Goal: Task Accomplishment & Management: Manage account settings

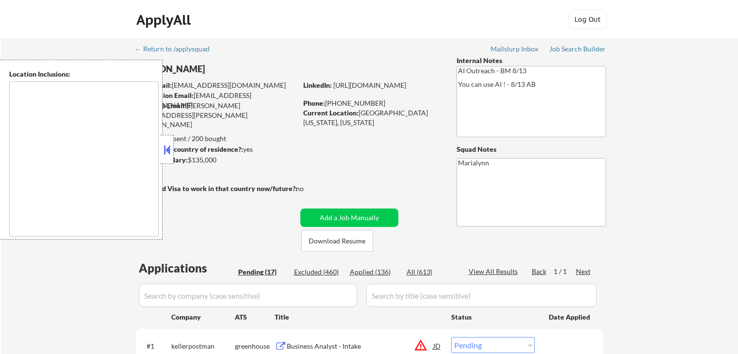
select select ""pending""
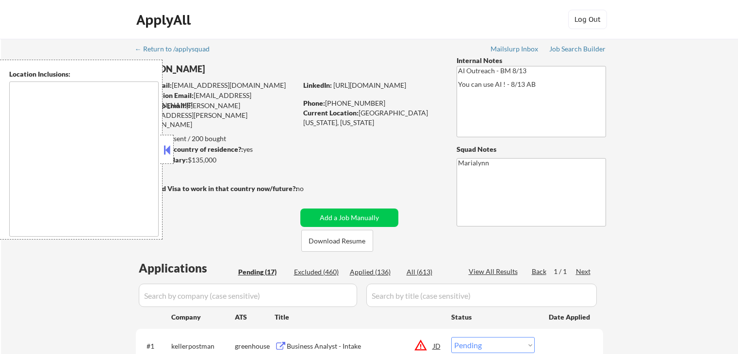
select select ""pending""
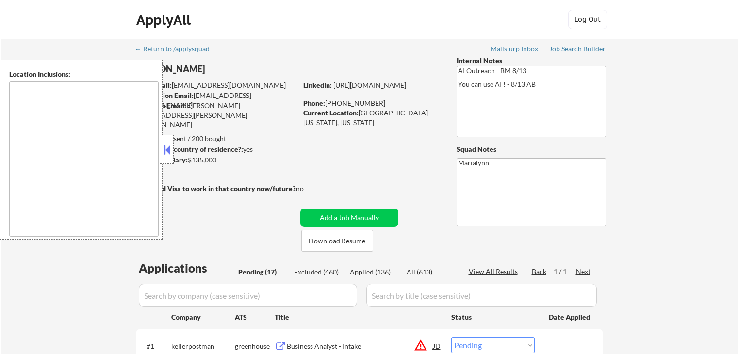
select select ""pending""
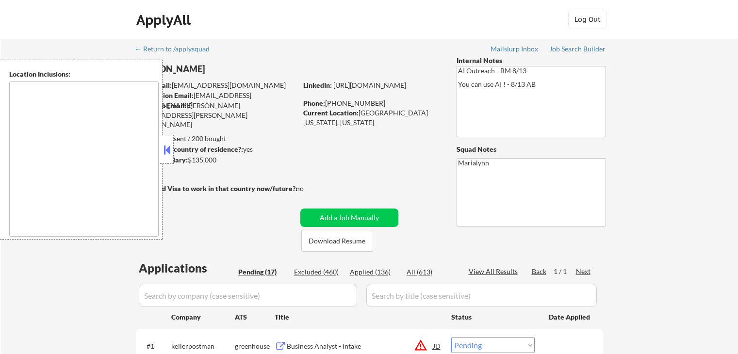
select select ""pending""
click at [344, 243] on button "Download Resume" at bounding box center [337, 241] width 72 height 22
click at [162, 144] on button at bounding box center [167, 150] width 11 height 15
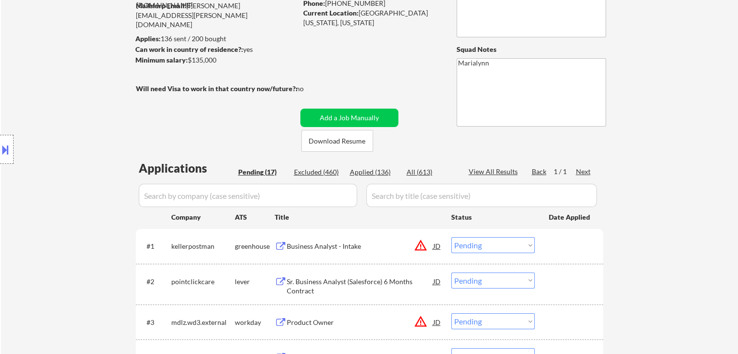
scroll to position [146, 0]
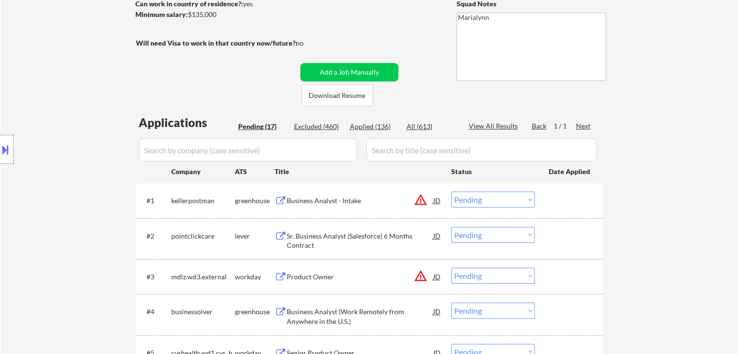
click at [349, 229] on div "Sr. Business Analyst (Salesforce) 6 Months Contract" at bounding box center [360, 238] width 147 height 23
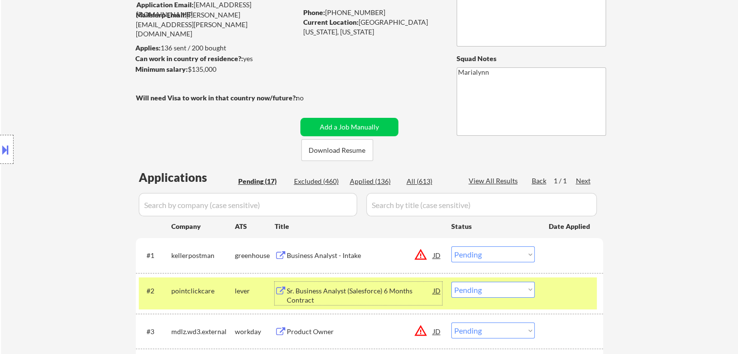
scroll to position [97, 0]
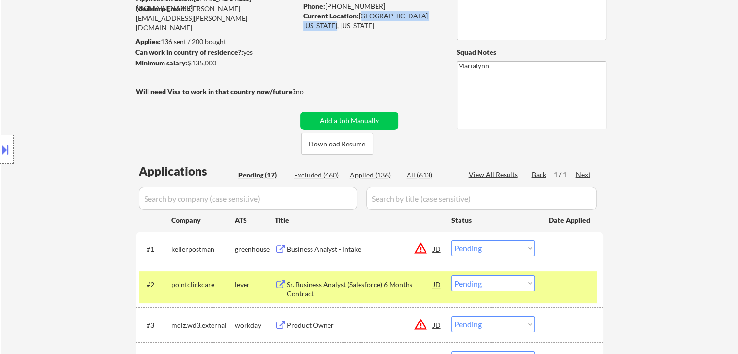
copy div "WEST SPRINGFIELD, VIRGINIA"
drag, startPoint x: 359, startPoint y: 16, endPoint x: 331, endPoint y: 25, distance: 29.3
click at [331, 25] on div "Current Location: WEST SPRINGFIELD, VIRGINIA 22152, Virginia" at bounding box center [371, 20] width 137 height 19
click at [487, 286] on select "Choose an option... Pending Applied Excluded (Questions) Excluded (Expired) Exc…" at bounding box center [492, 284] width 83 height 16
click at [451, 276] on select "Choose an option... Pending Applied Excluded (Questions) Excluded (Expired) Exc…" at bounding box center [492, 284] width 83 height 16
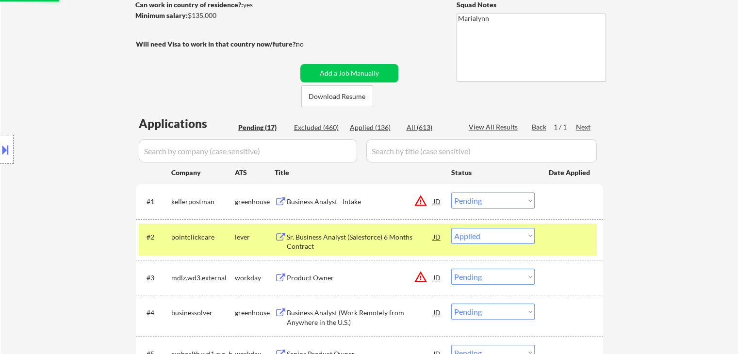
scroll to position [243, 0]
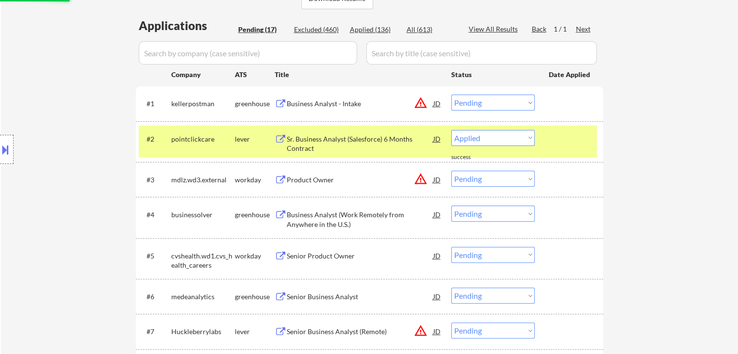
select select ""pending""
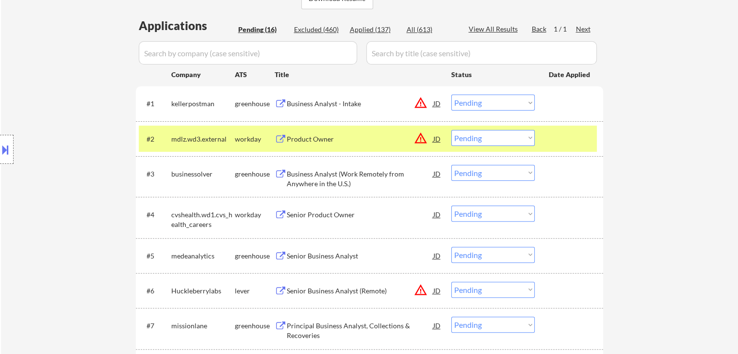
click at [256, 138] on div "workday" at bounding box center [255, 139] width 40 height 10
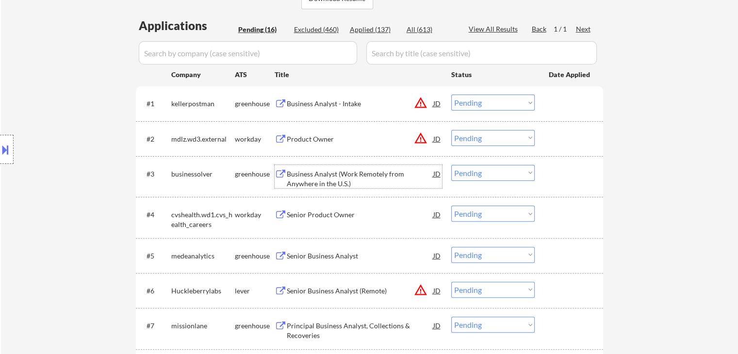
click at [343, 173] on div "Business Analyst (Work Remotely from Anywhere in the U.S.)" at bounding box center [360, 178] width 147 height 19
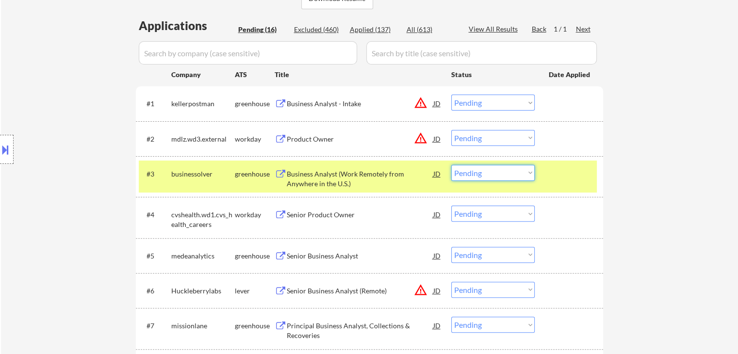
drag, startPoint x: 484, startPoint y: 172, endPoint x: 494, endPoint y: 180, distance: 12.4
click at [487, 176] on select "Choose an option... Pending Applied Excluded (Questions) Excluded (Expired) Exc…" at bounding box center [492, 173] width 83 height 16
click at [451, 165] on select "Choose an option... Pending Applied Excluded (Questions) Excluded (Expired) Exc…" at bounding box center [492, 173] width 83 height 16
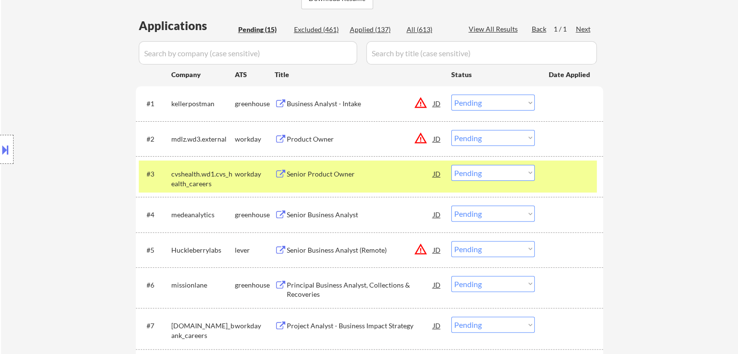
click at [318, 175] on div "Senior Product Owner" at bounding box center [360, 174] width 147 height 10
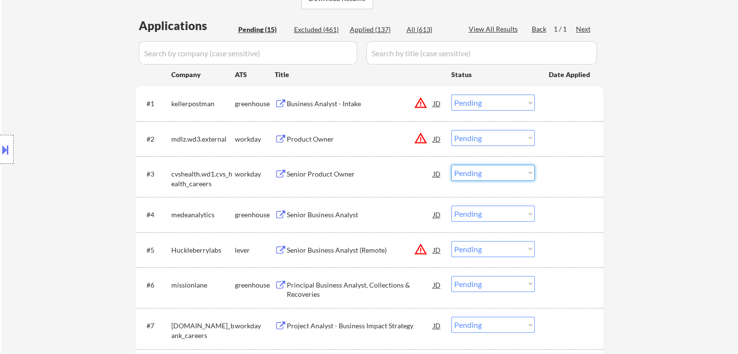
drag, startPoint x: 471, startPoint y: 173, endPoint x: 473, endPoint y: 180, distance: 7.1
click at [471, 173] on select "Choose an option... Pending Applied Excluded (Questions) Excluded (Expired) Exc…" at bounding box center [492, 173] width 83 height 16
click at [451, 165] on select "Choose an option... Pending Applied Excluded (Questions) Excluded (Expired) Exc…" at bounding box center [492, 173] width 83 height 16
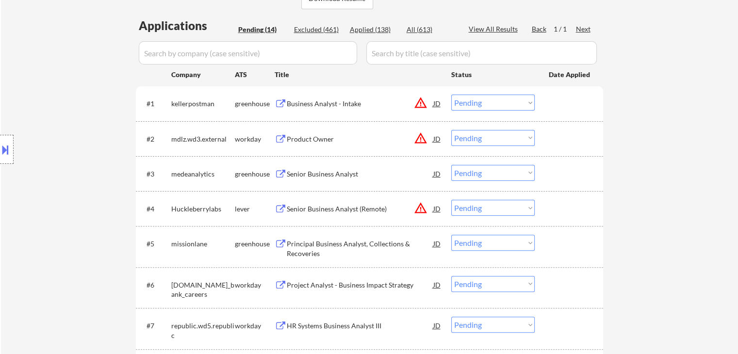
click at [302, 172] on div "Senior Business Analyst" at bounding box center [360, 174] width 147 height 10
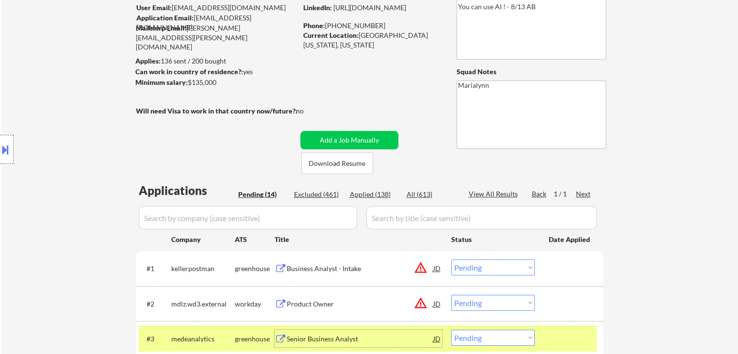
scroll to position [291, 0]
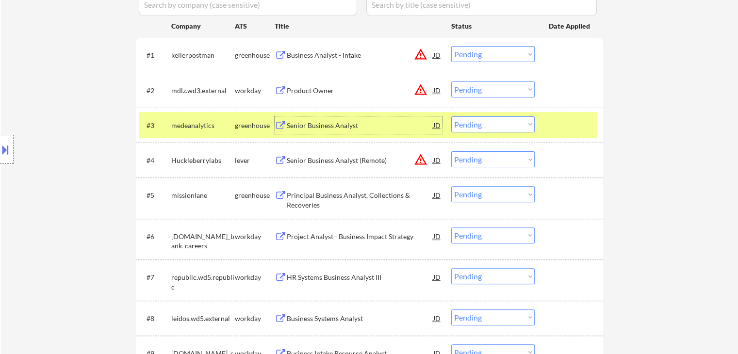
click at [480, 121] on select "Choose an option... Pending Applied Excluded (Questions) Excluded (Expired) Exc…" at bounding box center [492, 124] width 83 height 16
click at [451, 116] on select "Choose an option... Pending Applied Excluded (Questions) Excluded (Expired) Exc…" at bounding box center [492, 124] width 83 height 16
select select ""pending""
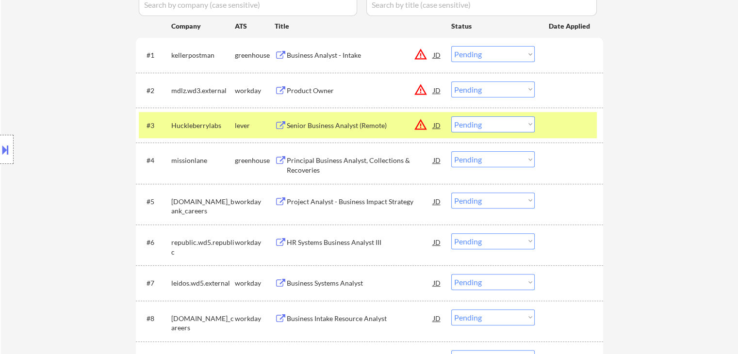
drag, startPoint x: 235, startPoint y: 128, endPoint x: 314, endPoint y: 160, distance: 85.3
click at [238, 128] on div "lever" at bounding box center [255, 126] width 40 height 10
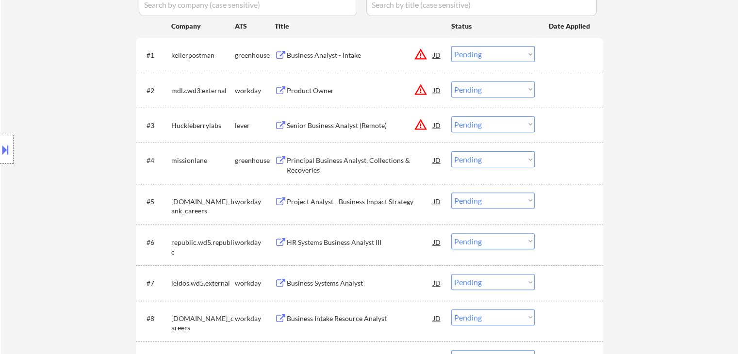
click at [317, 165] on div "Principal Business Analyst, Collections & Recoveries" at bounding box center [360, 165] width 147 height 19
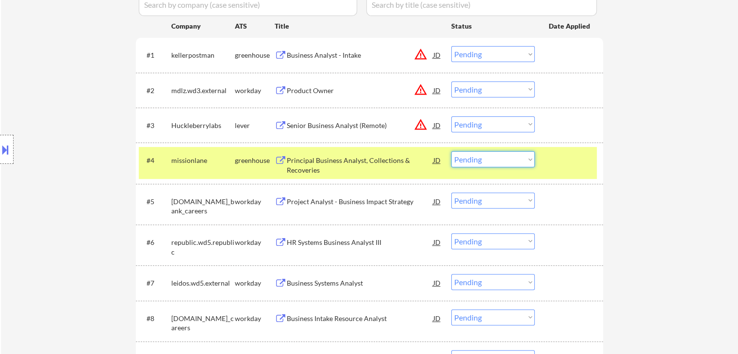
click at [481, 162] on select "Choose an option... Pending Applied Excluded (Questions) Excluded (Expired) Exc…" at bounding box center [492, 159] width 83 height 16
click at [451, 151] on select "Choose an option... Pending Applied Excluded (Questions) Excluded (Expired) Exc…" at bounding box center [492, 159] width 83 height 16
select select ""pending""
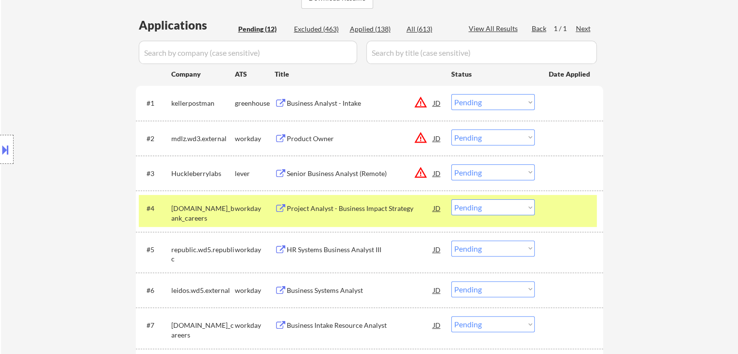
scroll to position [243, 0]
click at [328, 243] on div "HR Systems Business Analyst III" at bounding box center [360, 249] width 147 height 17
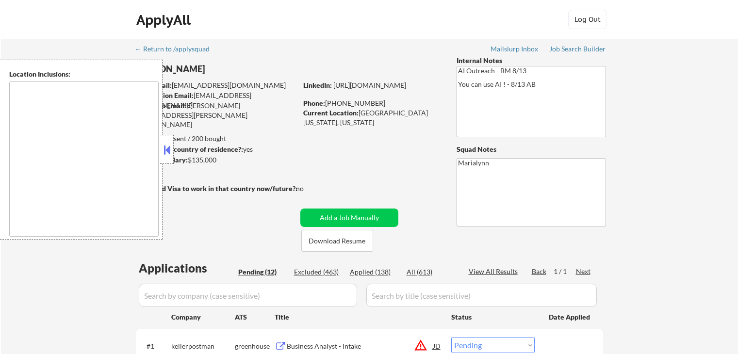
select select ""pending""
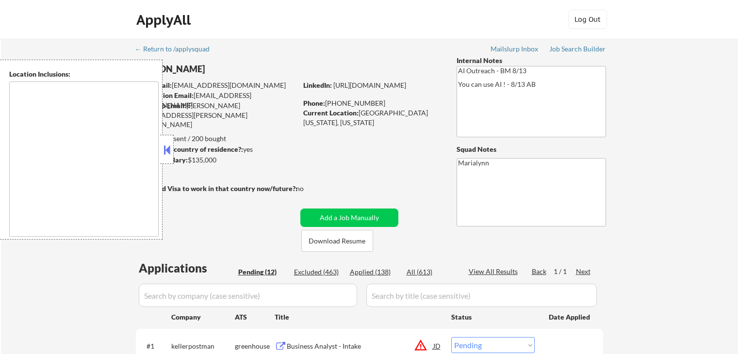
select select ""pending""
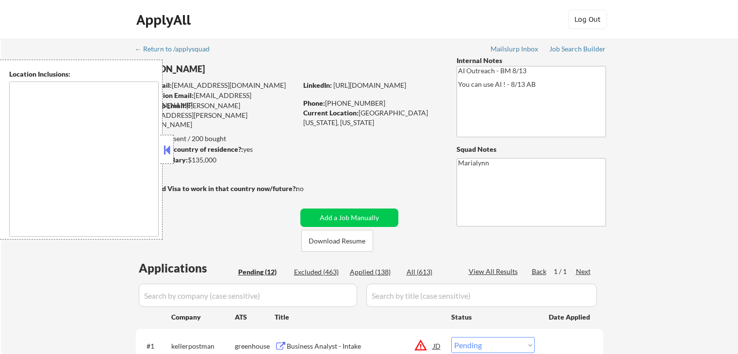
select select ""pending""
click at [380, 268] on div "Applied (138)" at bounding box center [374, 272] width 49 height 10
click at [167, 149] on button at bounding box center [167, 150] width 11 height 15
click at [169, 147] on button at bounding box center [167, 150] width 11 height 15
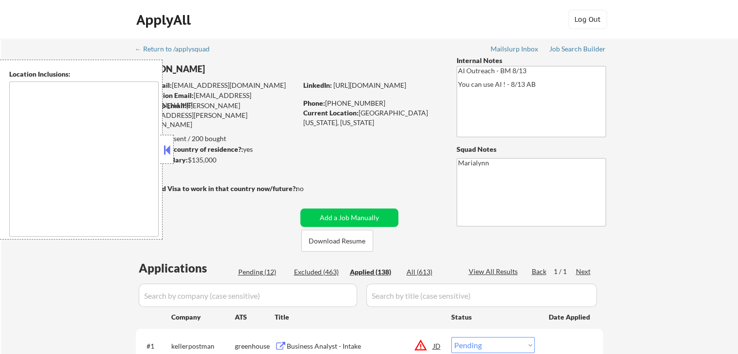
select select ""applied""
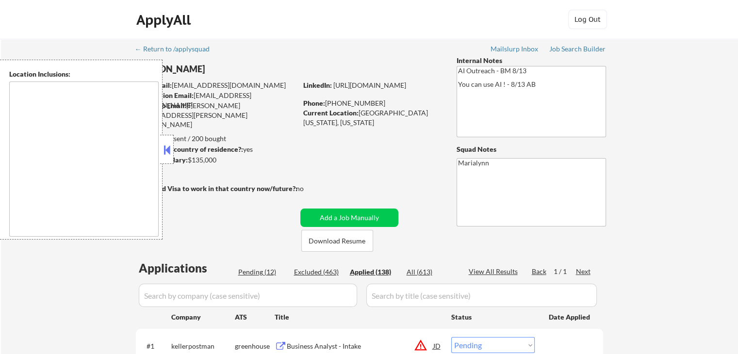
select select ""applied""
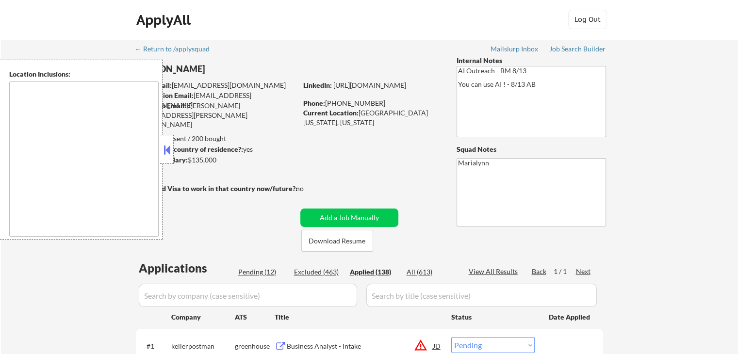
select select ""applied""
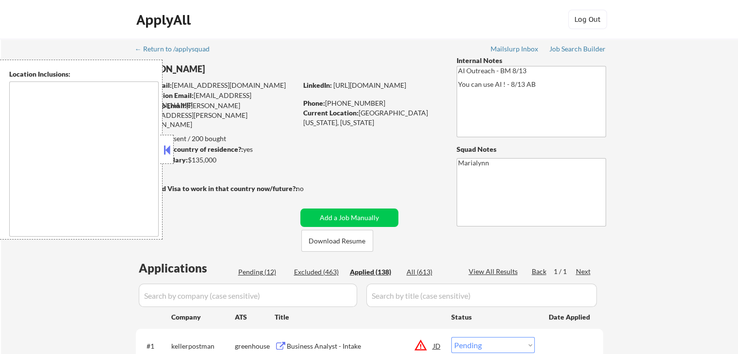
select select ""applied""
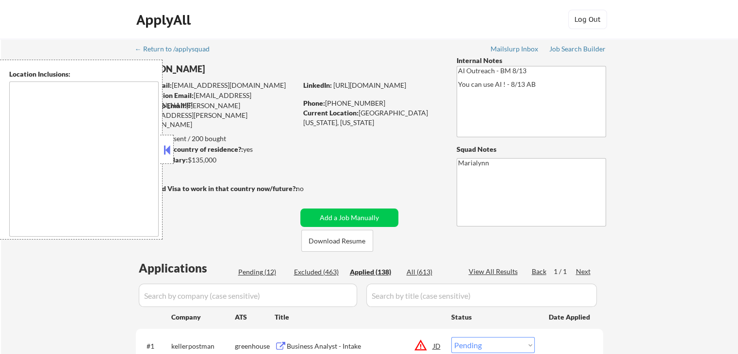
select select ""applied""
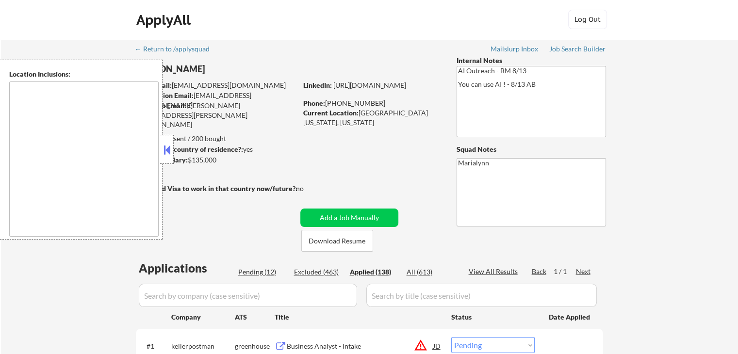
select select ""applied""
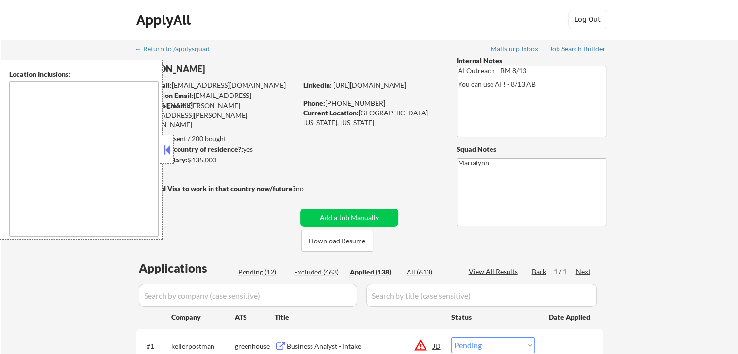
select select ""applied""
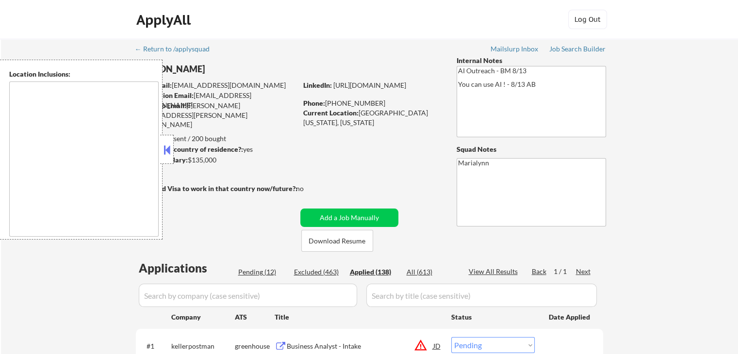
select select ""applied""
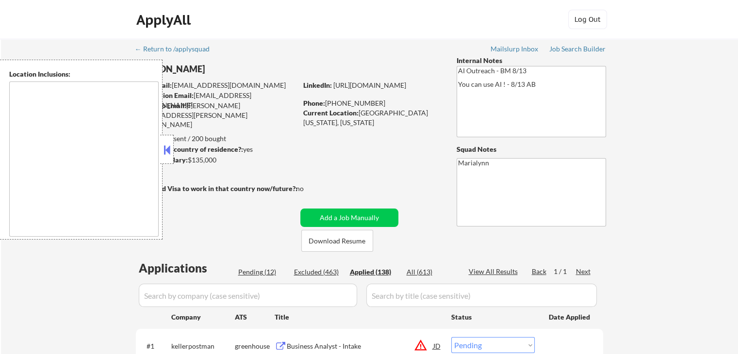
select select ""applied""
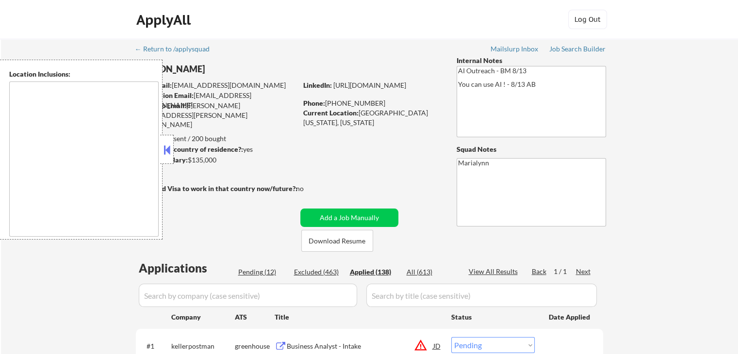
select select ""applied""
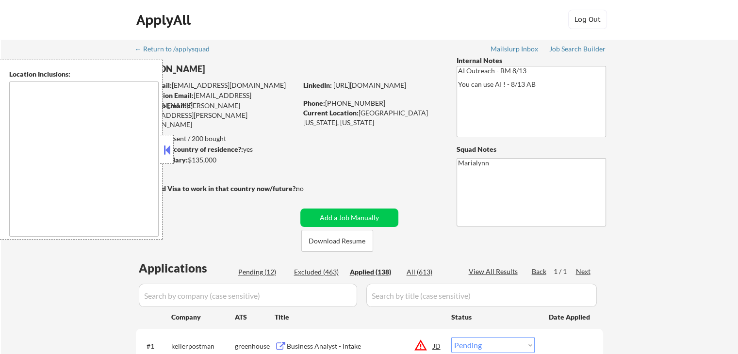
select select ""applied""
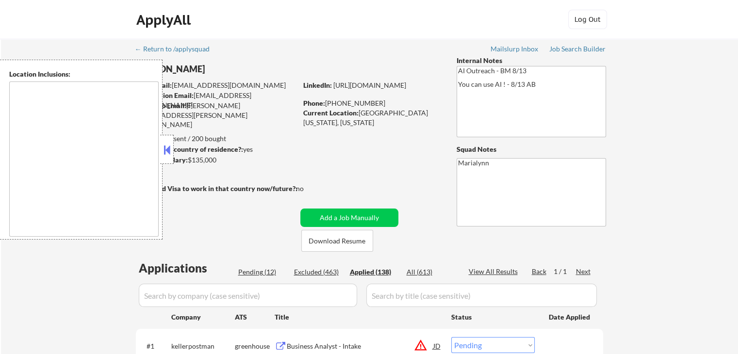
select select ""applied""
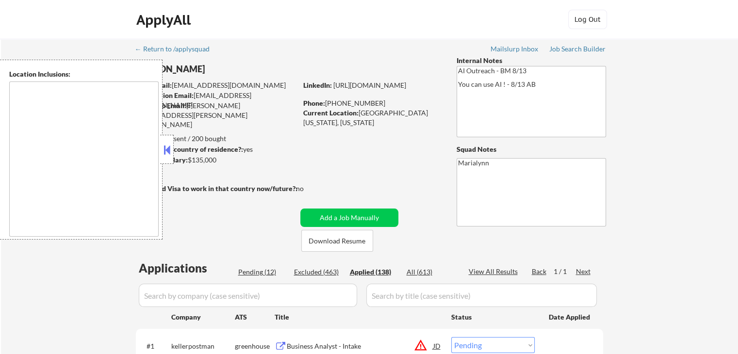
select select ""applied""
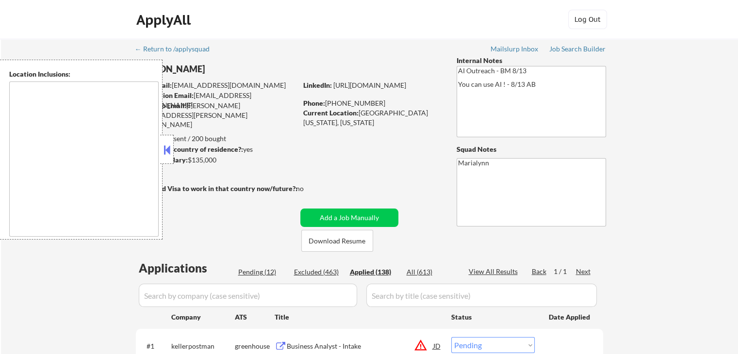
select select ""applied""
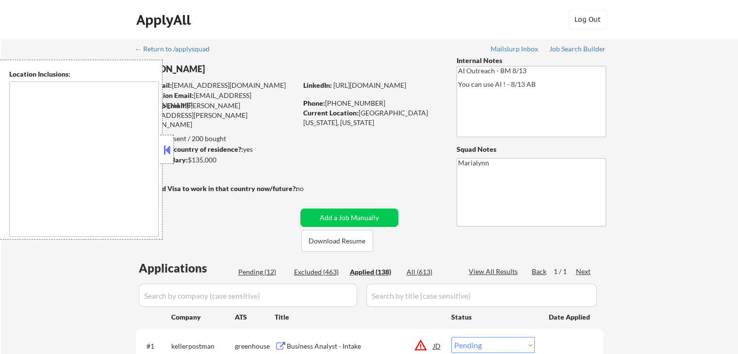
select select ""applied""
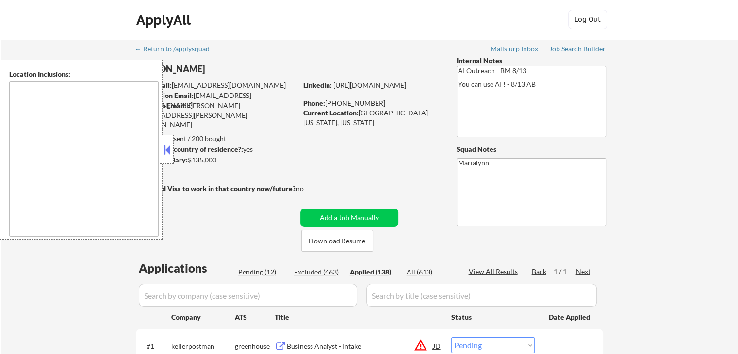
select select ""applied""
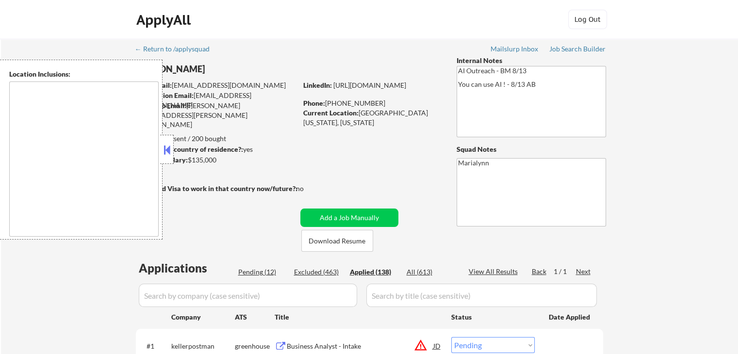
select select ""applied""
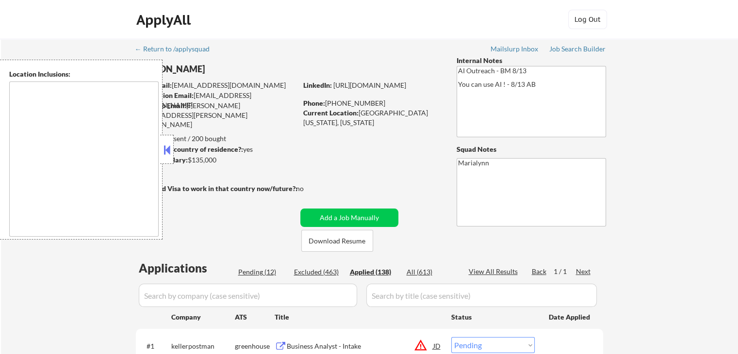
select select ""applied""
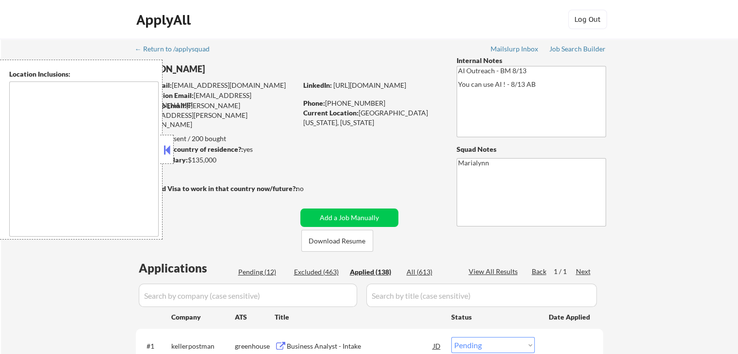
select select ""applied""
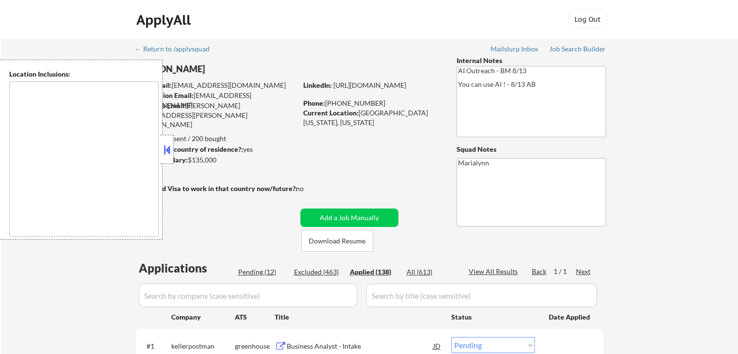
select select ""applied""
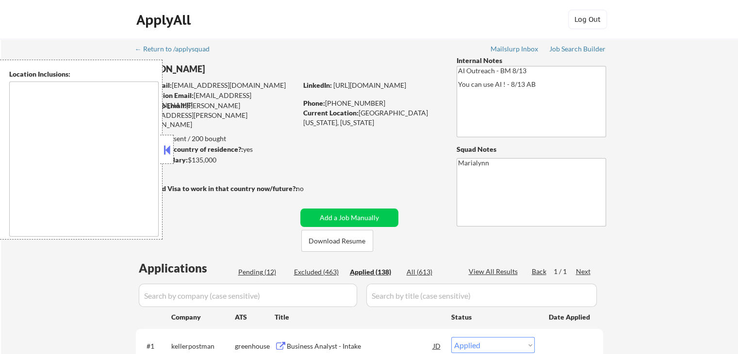
scroll to position [146, 0]
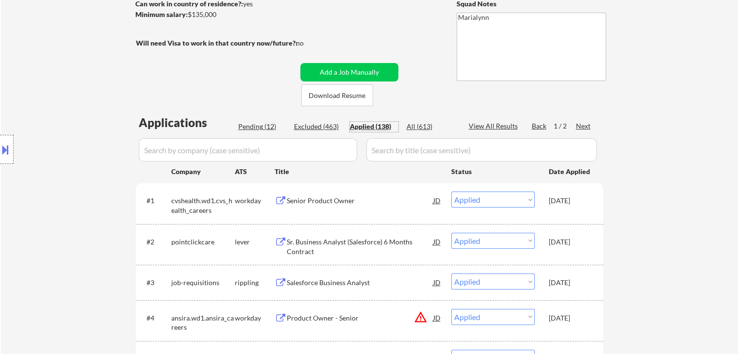
click at [371, 128] on div "Applied (138)" at bounding box center [374, 127] width 49 height 10
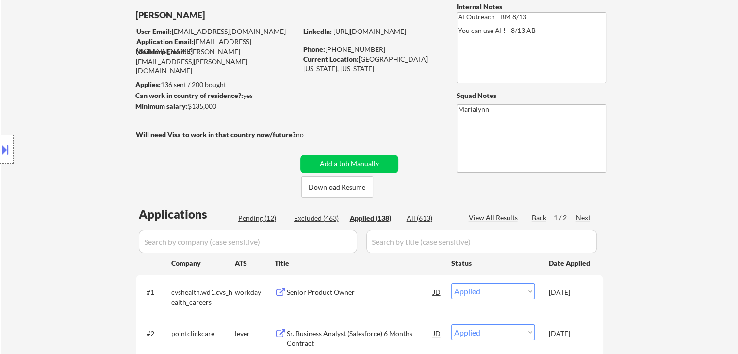
scroll to position [49, 0]
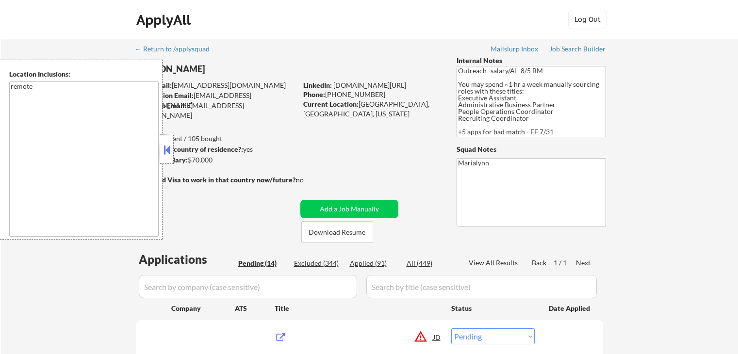
select select ""pending""
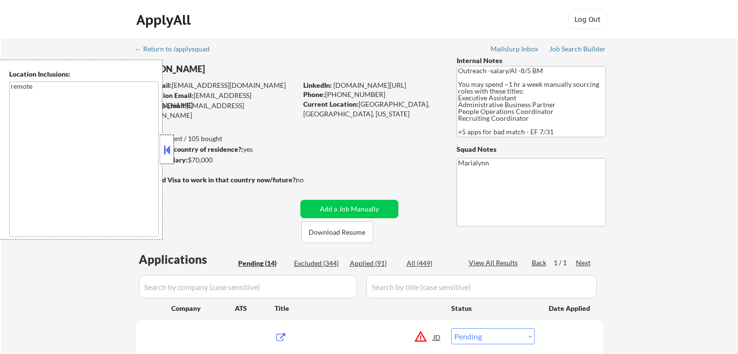
select select ""pending""
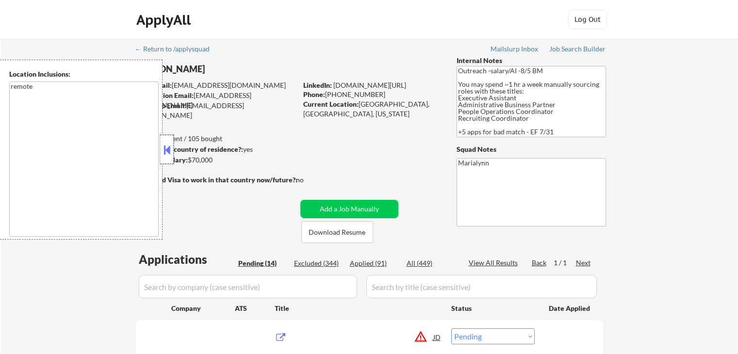
select select ""pending""
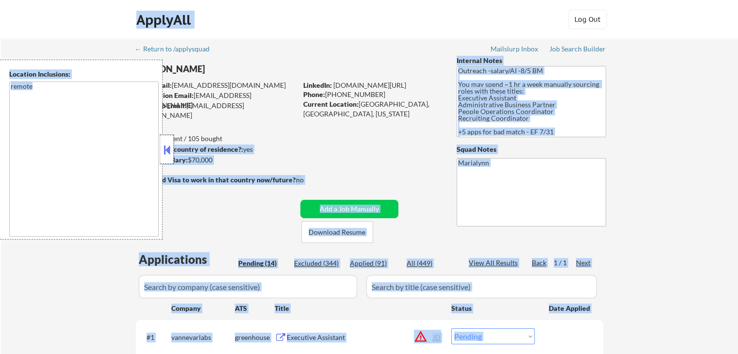
click at [165, 153] on button at bounding box center [167, 150] width 11 height 15
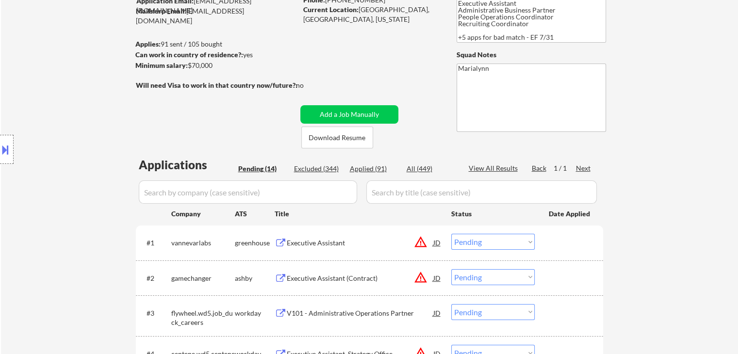
scroll to position [194, 0]
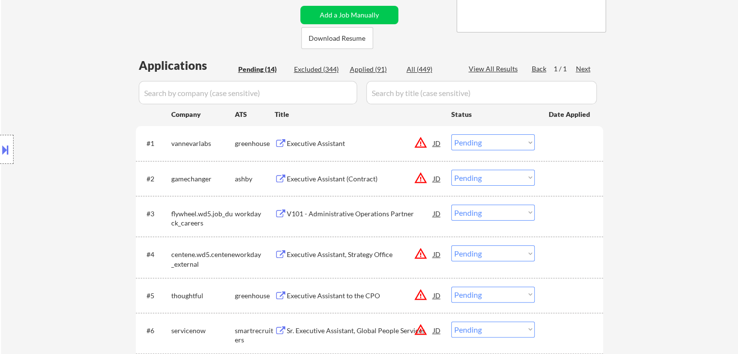
click at [329, 214] on div "V101 - Administrative Operations Partner" at bounding box center [360, 214] width 147 height 10
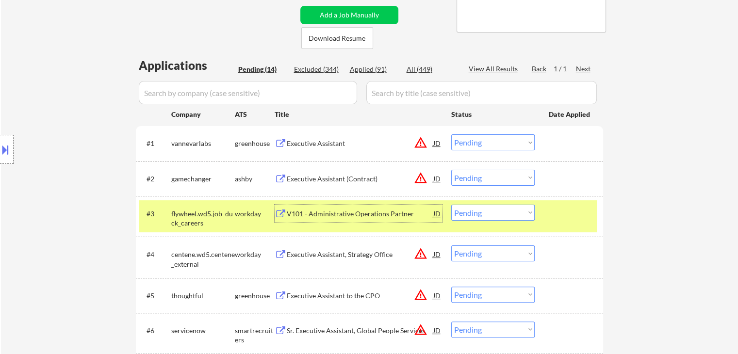
drag, startPoint x: 466, startPoint y: 217, endPoint x: 479, endPoint y: 220, distance: 13.3
click at [468, 217] on select "Choose an option... Pending Applied Excluded (Questions) Excluded (Expired) Exc…" at bounding box center [492, 213] width 83 height 16
click at [451, 205] on select "Choose an option... Pending Applied Excluded (Questions) Excluded (Expired) Exc…" at bounding box center [492, 213] width 83 height 16
select select ""pending""
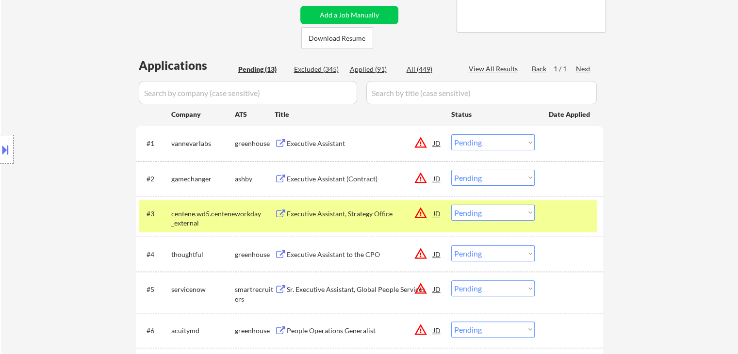
click at [245, 216] on div "workday" at bounding box center [255, 214] width 40 height 10
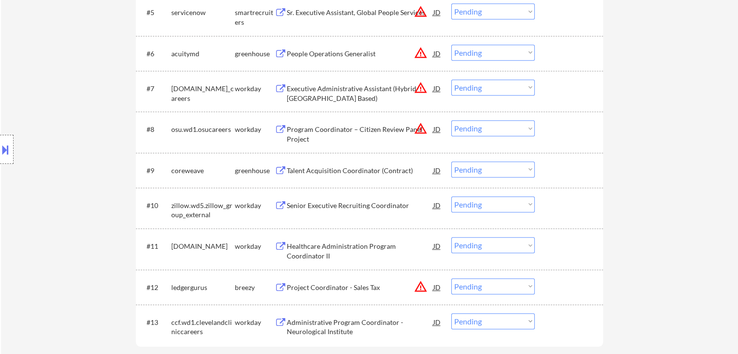
scroll to position [534, 0]
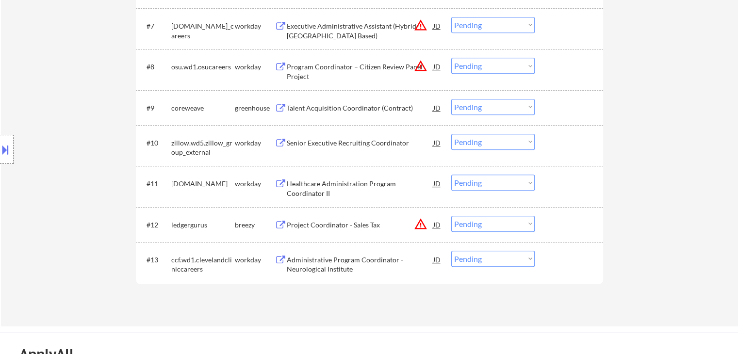
click at [338, 112] on div "Talent Acquisition Coordinator (Contract)" at bounding box center [360, 108] width 147 height 10
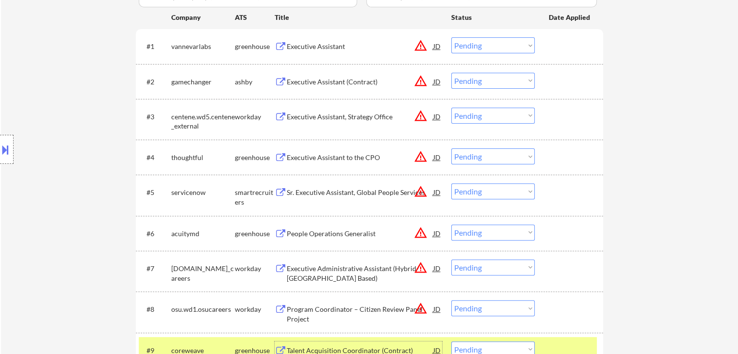
scroll to position [437, 0]
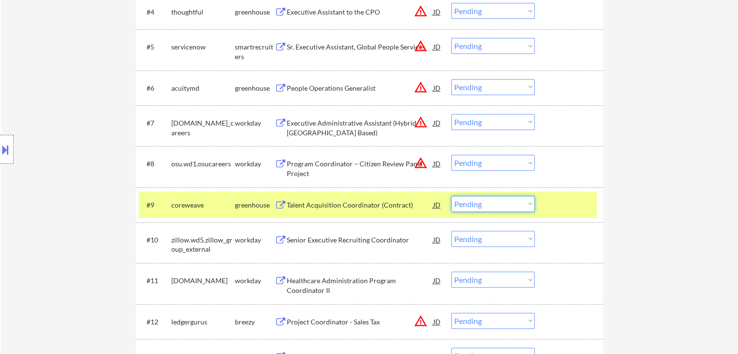
drag, startPoint x: 481, startPoint y: 203, endPoint x: 503, endPoint y: 199, distance: 21.7
click at [483, 204] on select "Choose an option... Pending Applied Excluded (Questions) Excluded (Expired) Exc…" at bounding box center [492, 204] width 83 height 16
click at [451, 196] on select "Choose an option... Pending Applied Excluded (Questions) Excluded (Expired) Exc…" at bounding box center [492, 204] width 83 height 16
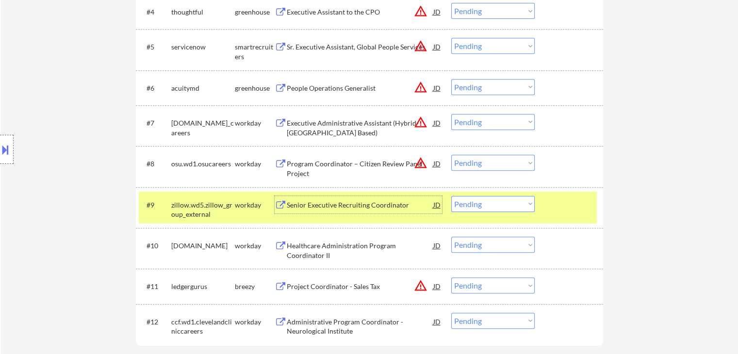
click at [340, 206] on div "Senior Executive Recruiting Coordinator" at bounding box center [360, 205] width 147 height 10
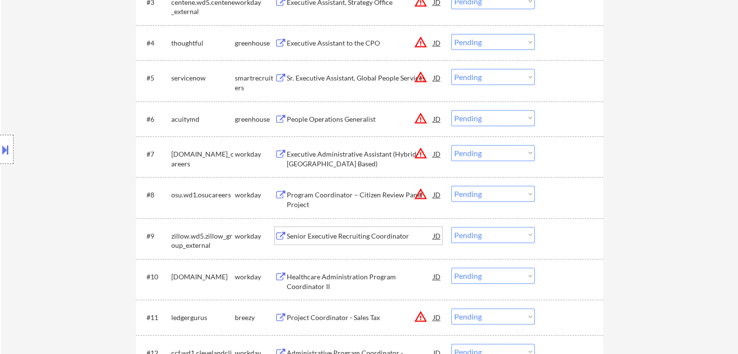
scroll to position [485, 0]
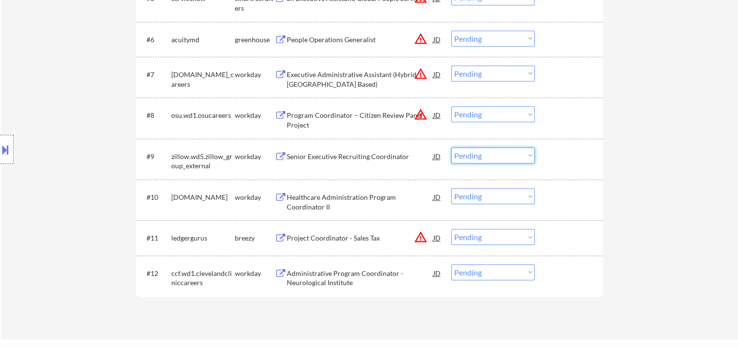
click at [500, 158] on select "Choose an option... Pending Applied Excluded (Questions) Excluded (Expired) Exc…" at bounding box center [492, 155] width 83 height 16
click at [451, 147] on select "Choose an option... Pending Applied Excluded (Questions) Excluded (Expired) Exc…" at bounding box center [492, 155] width 83 height 16
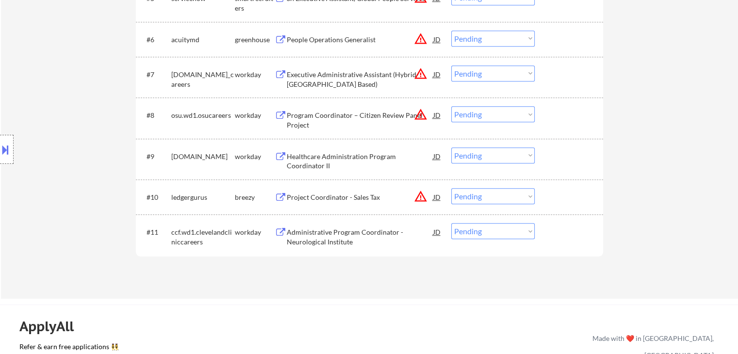
click at [323, 155] on div "Healthcare Administration Program Coordinator II" at bounding box center [360, 161] width 147 height 19
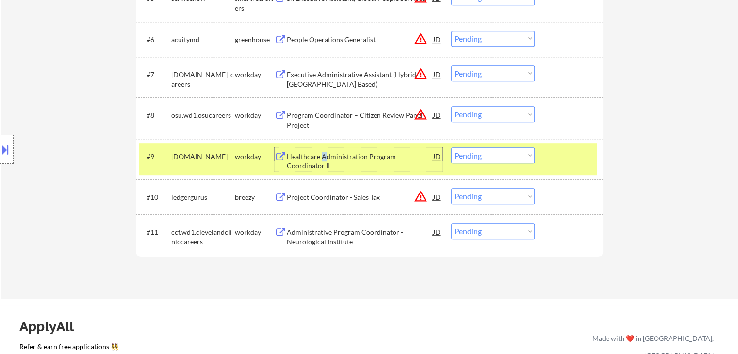
drag, startPoint x: 500, startPoint y: 159, endPoint x: 506, endPoint y: 161, distance: 6.3
click at [503, 159] on select "Choose an option... Pending Applied Excluded (Questions) Excluded (Expired) Exc…" at bounding box center [492, 155] width 83 height 16
click at [451, 147] on select "Choose an option... Pending Applied Excluded (Questions) Excluded (Expired) Exc…" at bounding box center [492, 155] width 83 height 16
select select ""pending""
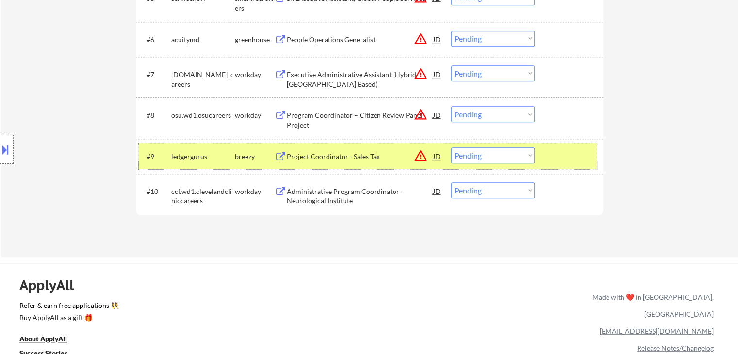
drag, startPoint x: 231, startPoint y: 161, endPoint x: 279, endPoint y: 177, distance: 50.6
click at [232, 161] on div "ledgergurus" at bounding box center [203, 155] width 64 height 17
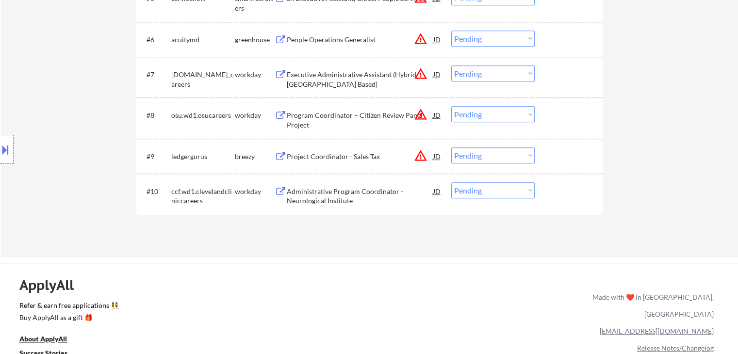
click at [332, 193] on div "Administrative Program Coordinator - Neurological Institute" at bounding box center [360, 196] width 147 height 19
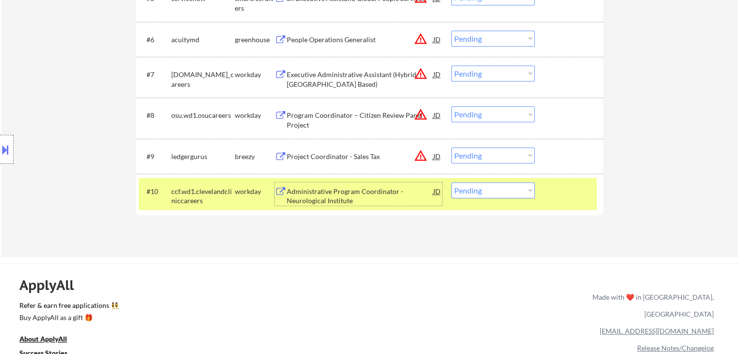
click at [496, 193] on select "Choose an option... Pending Applied Excluded (Questions) Excluded (Expired) Exc…" at bounding box center [492, 190] width 83 height 16
select select ""excluded__expired_""
click at [451, 182] on select "Choose an option... Pending Applied Excluded (Questions) Excluded (Expired) Exc…" at bounding box center [492, 190] width 83 height 16
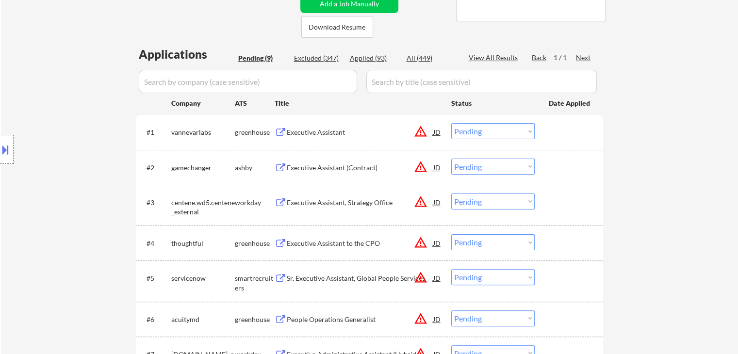
scroll to position [97, 0]
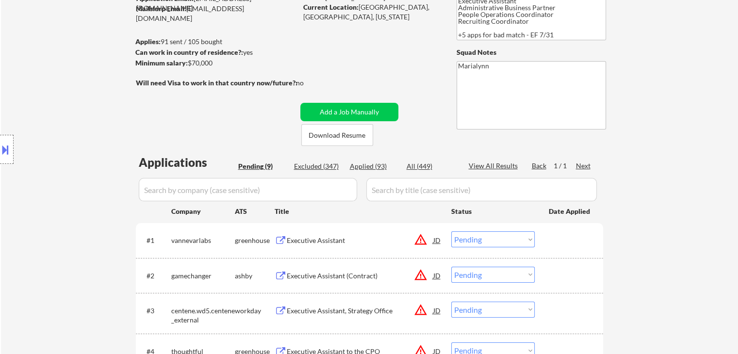
click at [330, 241] on div "Executive Assistant" at bounding box center [360, 241] width 147 height 10
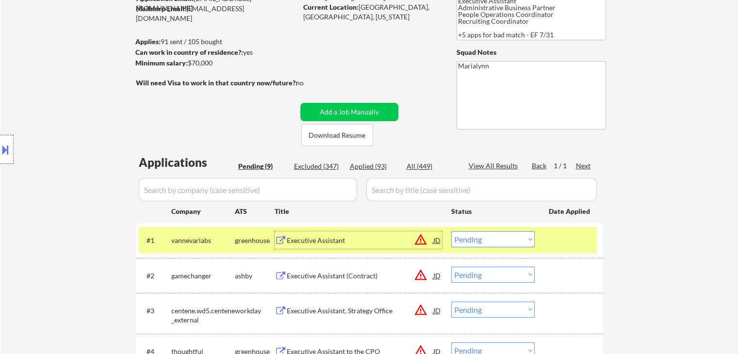
click at [513, 240] on select "Choose an option... Pending Applied Excluded (Questions) Excluded (Expired) Exc…" at bounding box center [492, 239] width 83 height 16
click at [451, 231] on select "Choose an option... Pending Applied Excluded (Questions) Excluded (Expired) Exc…" at bounding box center [492, 239] width 83 height 16
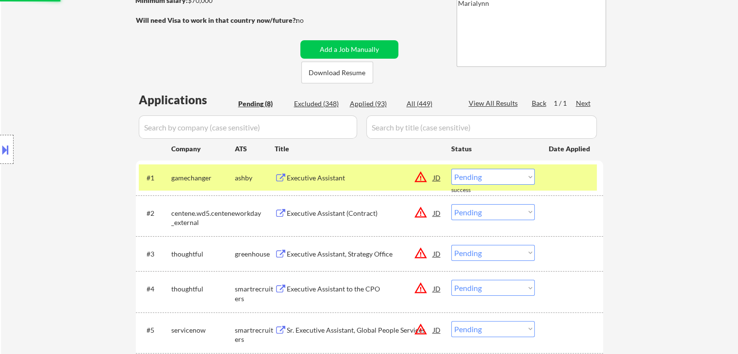
scroll to position [243, 0]
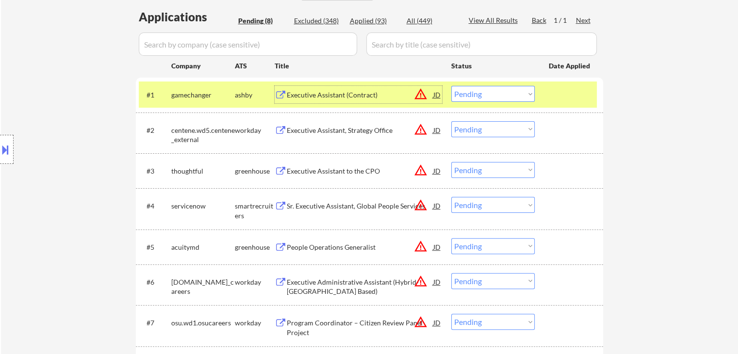
click at [307, 96] on div "Executive Assistant (Contract)" at bounding box center [360, 95] width 147 height 10
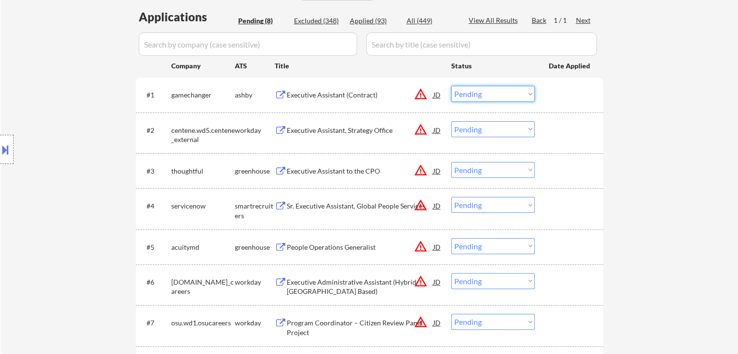
drag, startPoint x: 484, startPoint y: 90, endPoint x: 493, endPoint y: 101, distance: 14.6
click at [486, 94] on select "Choose an option... Pending Applied Excluded (Questions) Excluded (Expired) Exc…" at bounding box center [492, 94] width 83 height 16
click at [451, 86] on select "Choose an option... Pending Applied Excluded (Questions) Excluded (Expired) Exc…" at bounding box center [492, 94] width 83 height 16
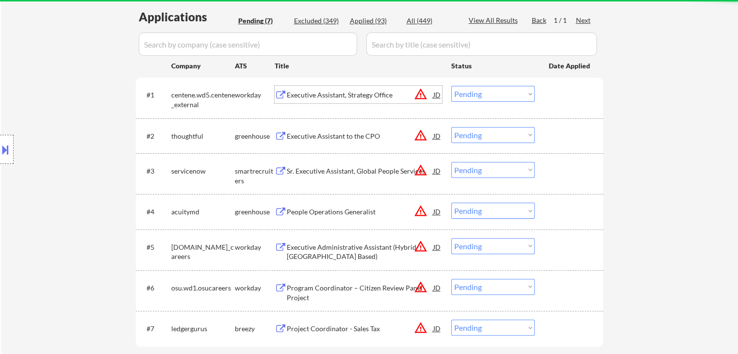
click at [355, 96] on div "Executive Assistant, Strategy Office" at bounding box center [360, 95] width 147 height 10
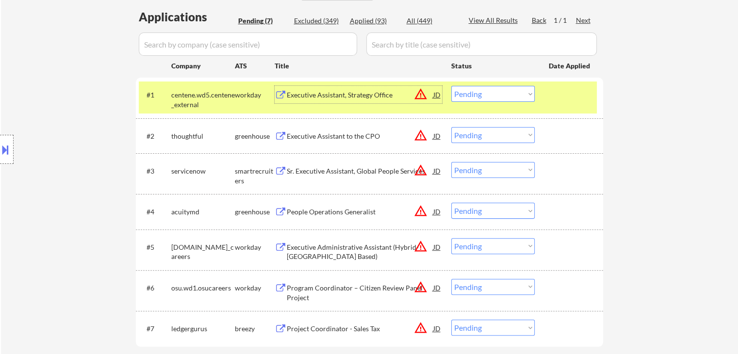
drag, startPoint x: 479, startPoint y: 92, endPoint x: 487, endPoint y: 101, distance: 11.7
click at [479, 92] on select "Choose an option... Pending Applied Excluded (Questions) Excluded (Expired) Exc…" at bounding box center [492, 94] width 83 height 16
click at [451, 86] on select "Choose an option... Pending Applied Excluded (Questions) Excluded (Expired) Exc…" at bounding box center [492, 94] width 83 height 16
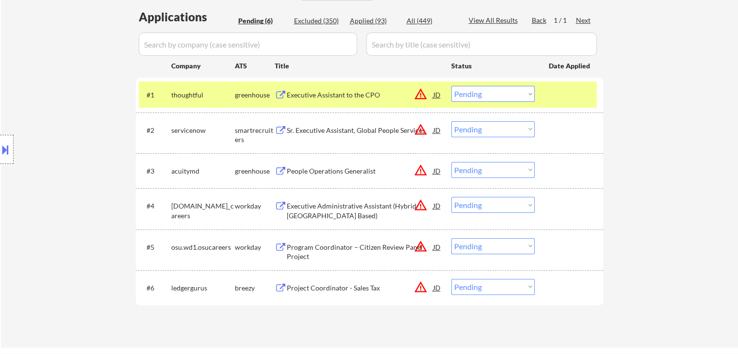
click at [366, 97] on div "Executive Assistant to the CPO" at bounding box center [360, 95] width 147 height 10
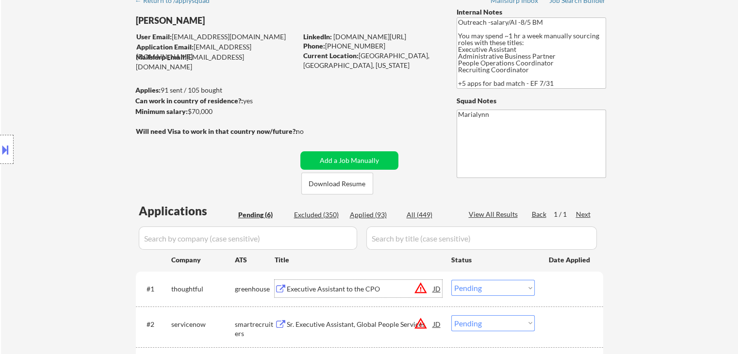
scroll to position [0, 0]
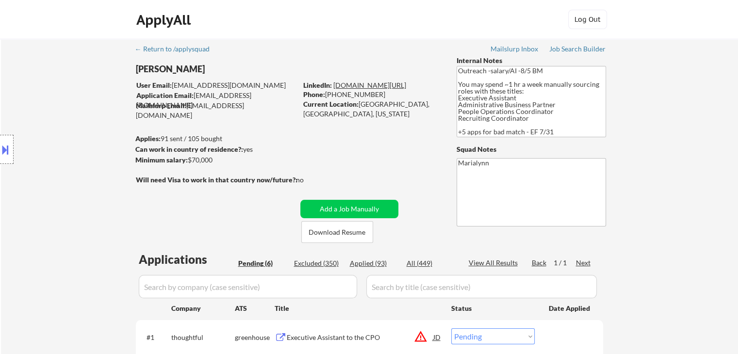
drag, startPoint x: 381, startPoint y: 85, endPoint x: 369, endPoint y: 85, distance: 12.6
click at [369, 85] on link "www.linkedin.com/in/meaganjade" at bounding box center [369, 85] width 73 height 8
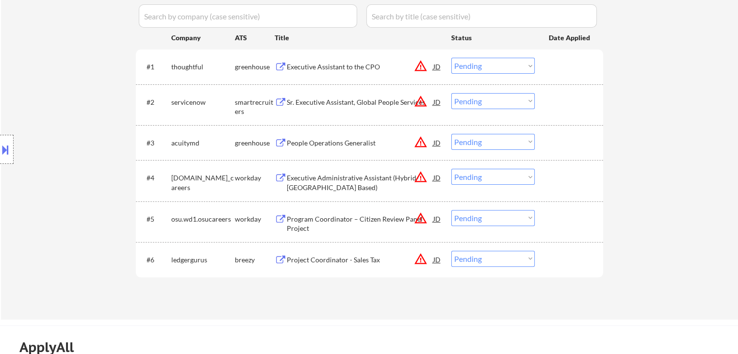
scroll to position [194, 0]
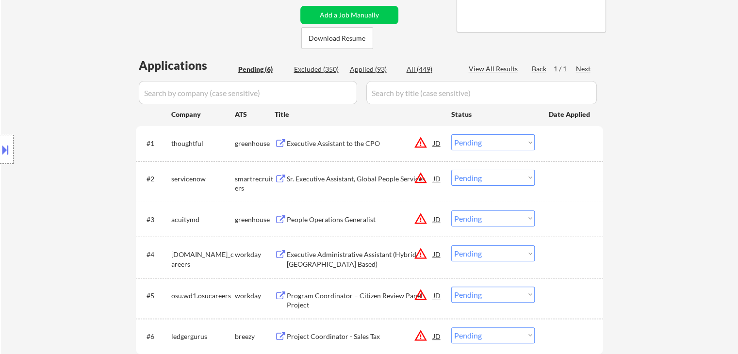
drag, startPoint x: 487, startPoint y: 143, endPoint x: 490, endPoint y: 149, distance: 6.9
click at [487, 143] on select "Choose an option... Pending Applied Excluded (Questions) Excluded (Expired) Exc…" at bounding box center [492, 142] width 83 height 16
click at [451, 134] on select "Choose an option... Pending Applied Excluded (Questions) Excluded (Expired) Exc…" at bounding box center [492, 142] width 83 height 16
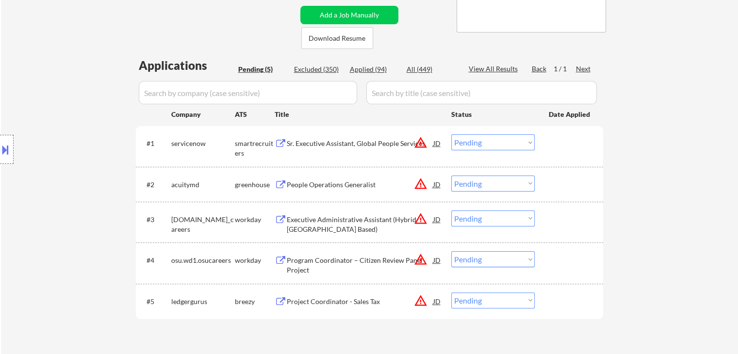
click at [317, 141] on div "Sr. Executive Assistant, Global People Services" at bounding box center [360, 144] width 147 height 10
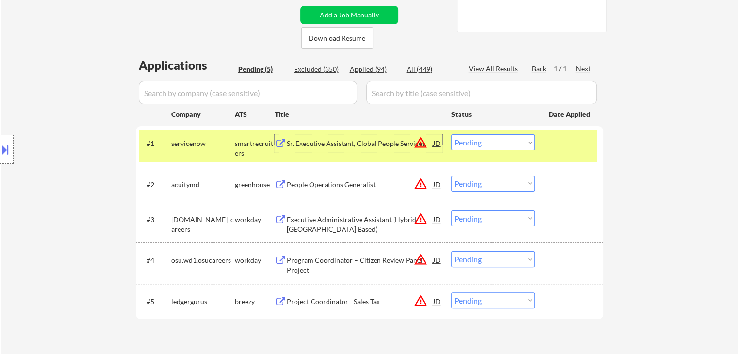
click at [485, 148] on select "Choose an option... Pending Applied Excluded (Questions) Excluded (Expired) Exc…" at bounding box center [492, 142] width 83 height 16
click at [451, 134] on select "Choose an option... Pending Applied Excluded (Questions) Excluded (Expired) Exc…" at bounding box center [492, 142] width 83 height 16
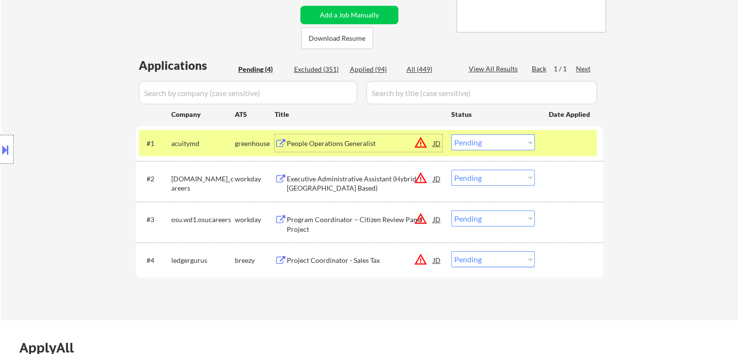
click at [318, 144] on div "People Operations Generalist" at bounding box center [360, 144] width 147 height 10
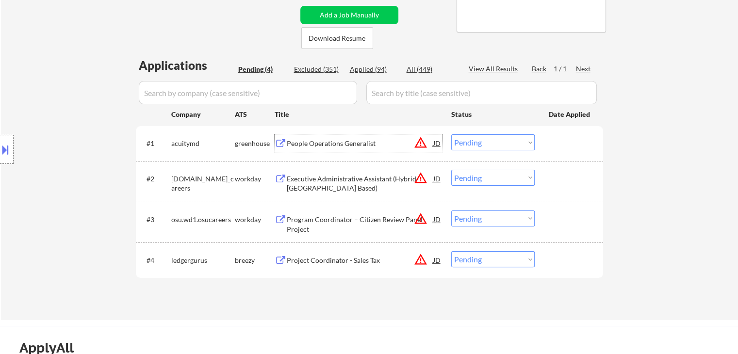
click at [477, 142] on select "Choose an option... Pending Applied Excluded (Questions) Excluded (Expired) Exc…" at bounding box center [492, 142] width 83 height 16
click at [451, 134] on select "Choose an option... Pending Applied Excluded (Questions) Excluded (Expired) Exc…" at bounding box center [492, 142] width 83 height 16
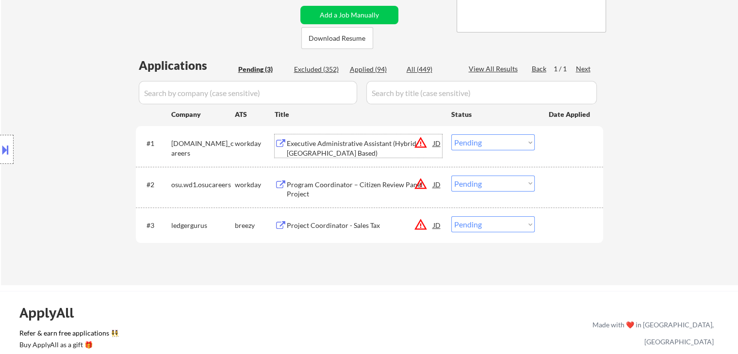
click at [334, 145] on div "Executive Administrative Assistant (Hybrid- Chicago Based)" at bounding box center [360, 148] width 147 height 19
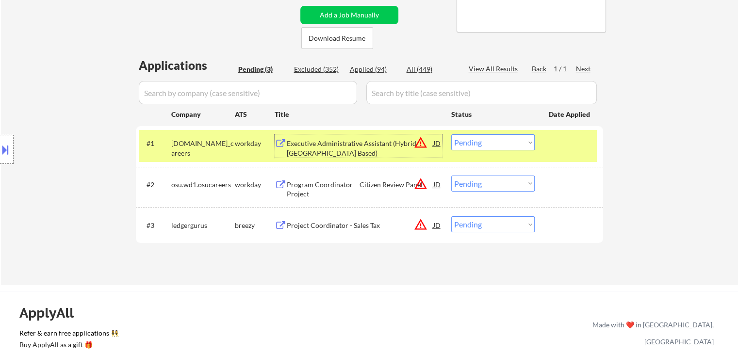
drag, startPoint x: 485, startPoint y: 142, endPoint x: 499, endPoint y: 150, distance: 16.1
click at [485, 142] on select "Choose an option... Pending Applied Excluded (Questions) Excluded (Expired) Exc…" at bounding box center [492, 142] width 83 height 16
click at [451, 134] on select "Choose an option... Pending Applied Excluded (Questions) Excluded (Expired) Exc…" at bounding box center [492, 142] width 83 height 16
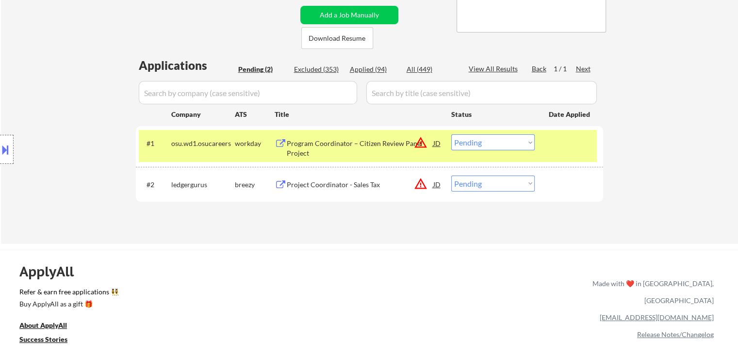
click at [350, 150] on div "Program Coordinator – Citizen Review Panel Project" at bounding box center [360, 148] width 147 height 19
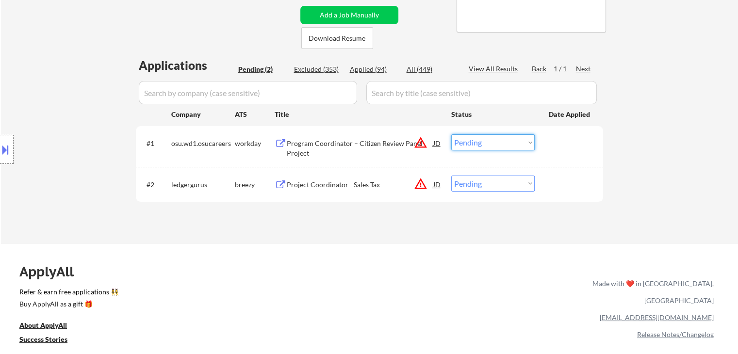
drag, startPoint x: 480, startPoint y: 145, endPoint x: 486, endPoint y: 150, distance: 7.9
click at [481, 145] on select "Choose an option... Pending Applied Excluded (Questions) Excluded (Expired) Exc…" at bounding box center [492, 142] width 83 height 16
click at [451, 134] on select "Choose an option... Pending Applied Excluded (Questions) Excluded (Expired) Exc…" at bounding box center [492, 142] width 83 height 16
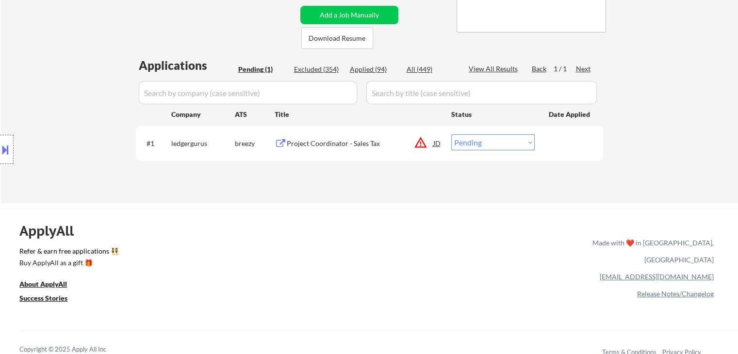
click at [330, 138] on div "Project Coordinator - Sales Tax" at bounding box center [360, 142] width 147 height 17
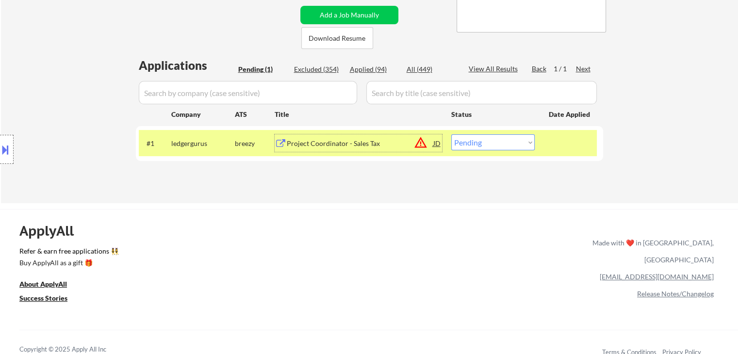
click at [494, 150] on div "#1 ledgergurus breezy Project Coordinator - Sales Tax JD warning_amber Choose a…" at bounding box center [368, 143] width 458 height 26
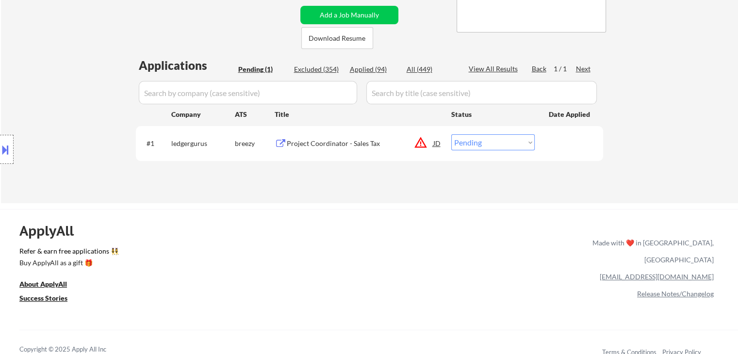
click at [492, 147] on select "Choose an option... Pending Applied Excluded (Questions) Excluded (Expired) Exc…" at bounding box center [492, 142] width 83 height 16
select select ""excluded__bad_match_""
click at [451, 134] on select "Choose an option... Pending Applied Excluded (Questions) Excluded (Expired) Exc…" at bounding box center [492, 142] width 83 height 16
select select ""excluded__bad_match_""
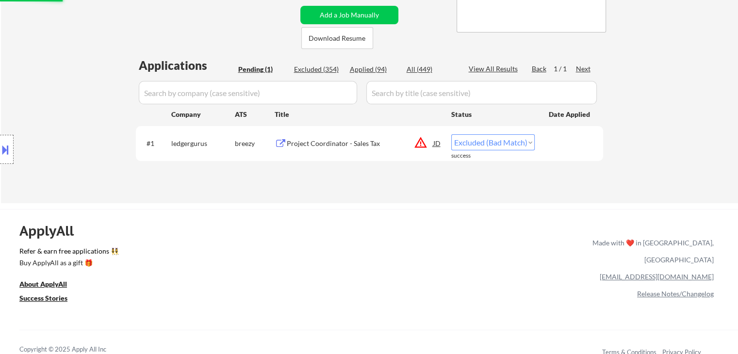
select select ""excluded__bad_match_""
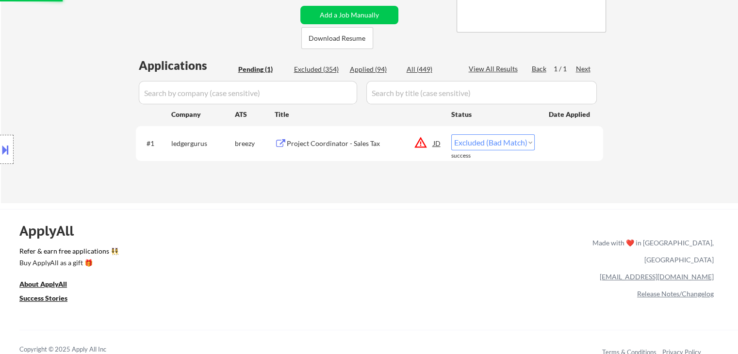
select select ""excluded__bad_match_""
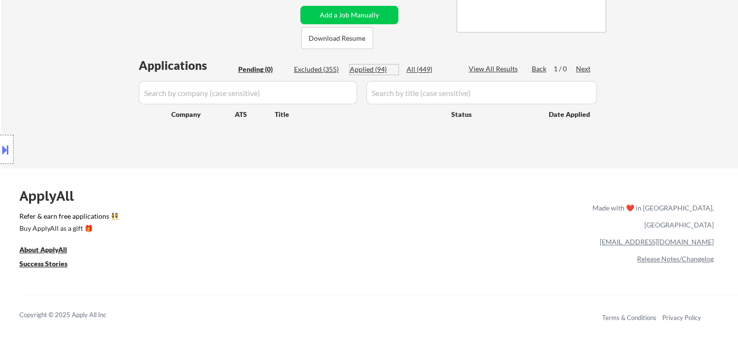
drag, startPoint x: 372, startPoint y: 68, endPoint x: 368, endPoint y: 76, distance: 8.7
click at [372, 69] on div "Applied (94)" at bounding box center [374, 70] width 49 height 10
select select ""applied""
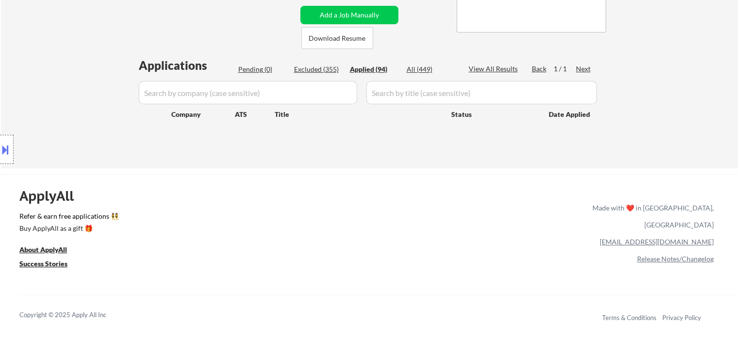
select select ""applied""
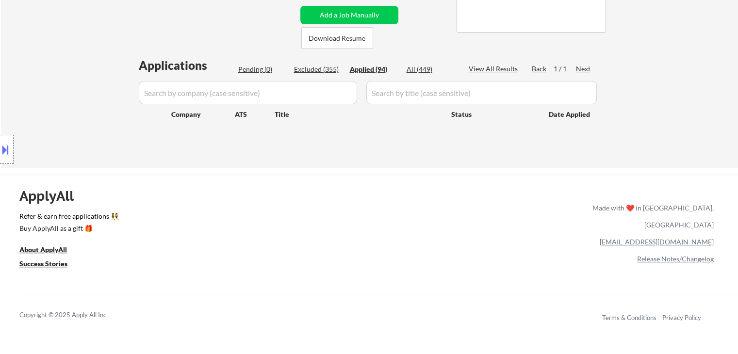
select select ""applied""
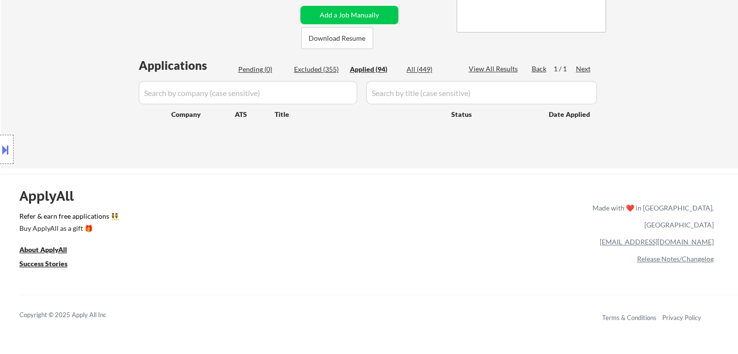
select select ""applied""
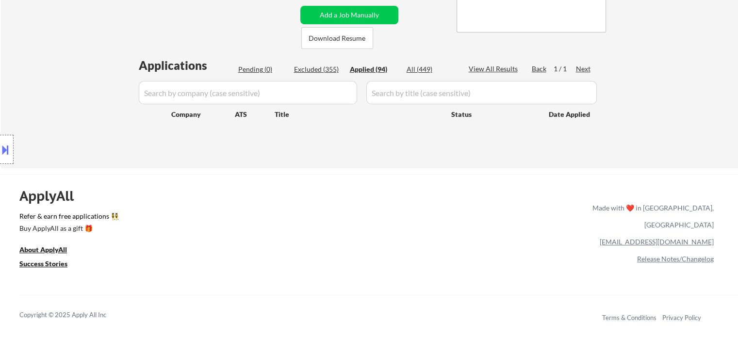
select select ""applied""
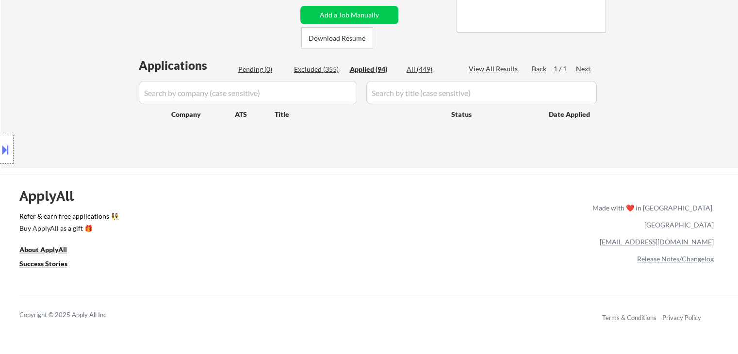
select select ""applied""
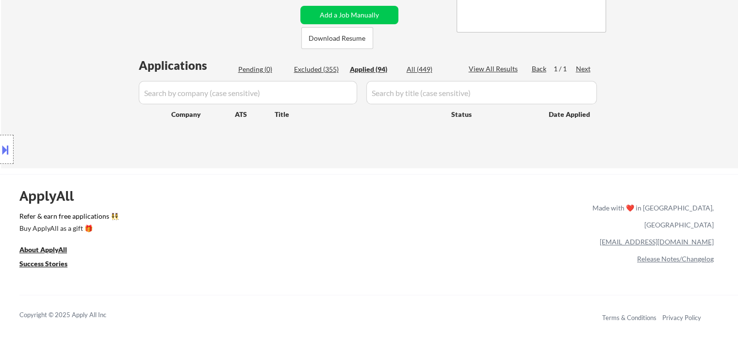
select select ""applied""
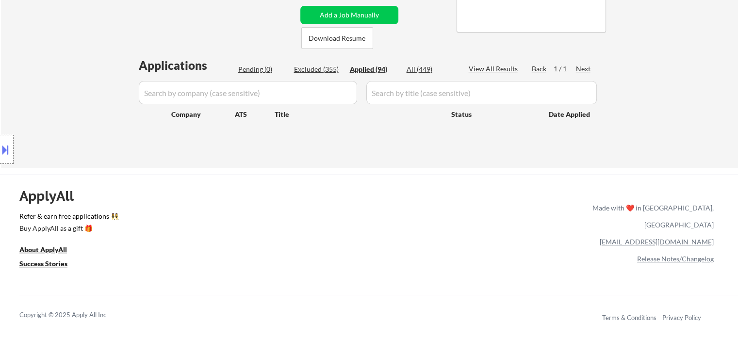
select select ""applied""
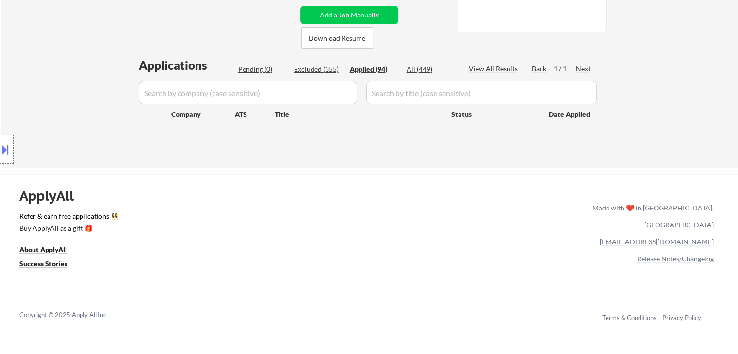
select select ""applied""
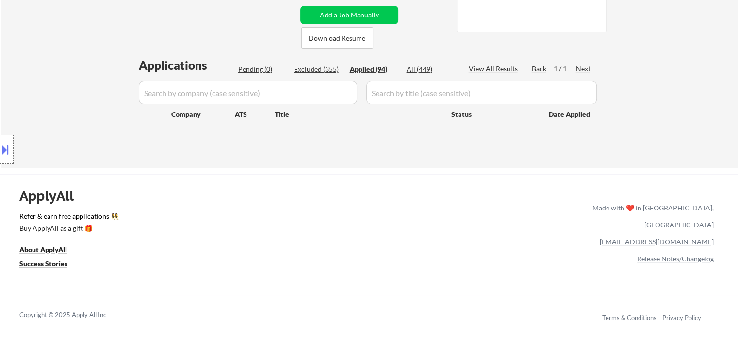
select select ""applied""
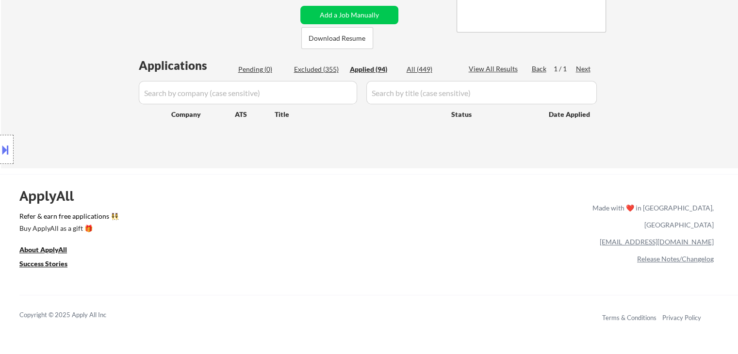
select select ""applied""
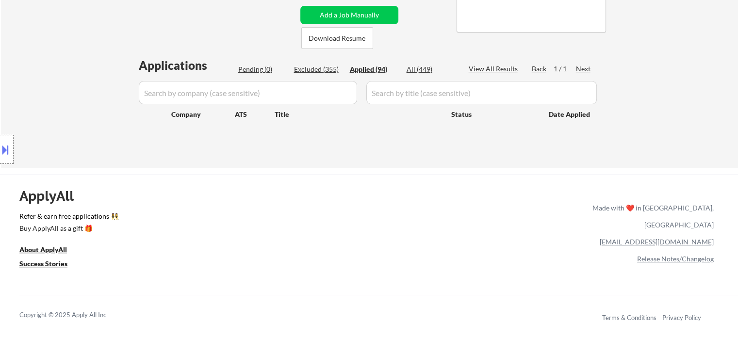
select select ""applied""
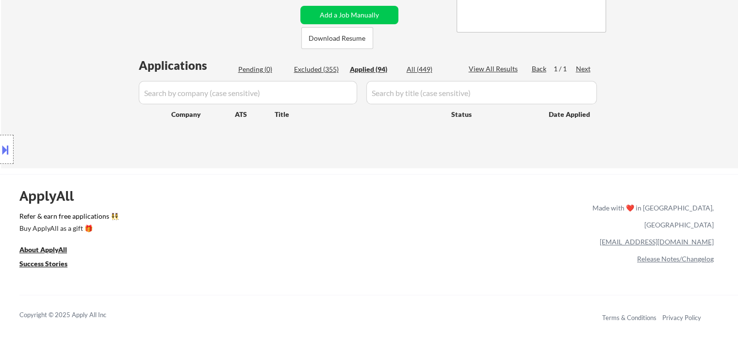
select select ""applied""
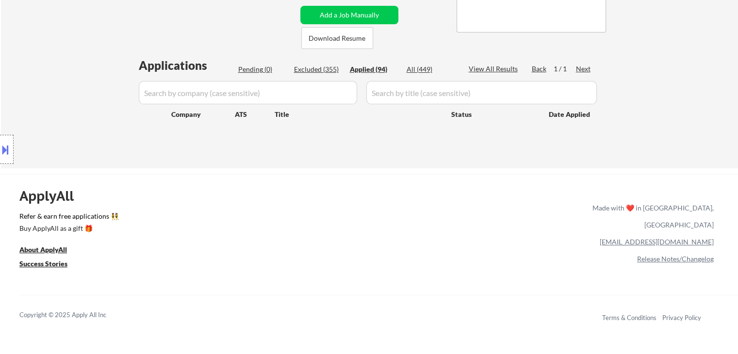
select select ""applied""
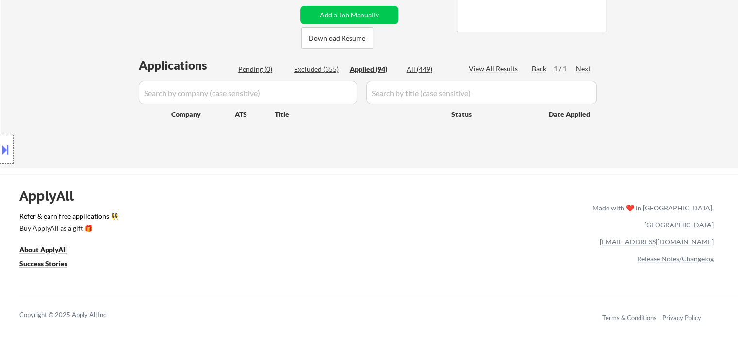
select select ""applied""
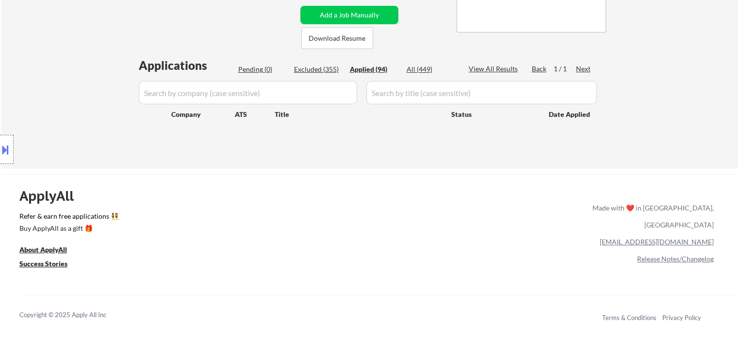
select select ""applied""
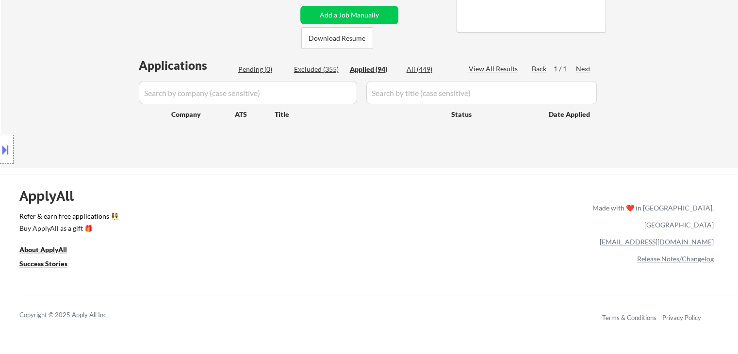
select select ""applied""
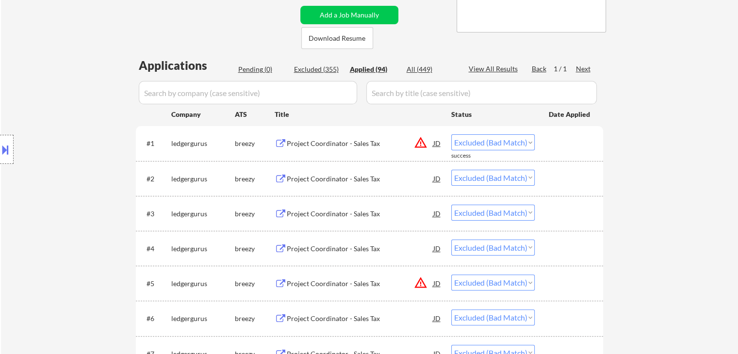
select select ""applied""
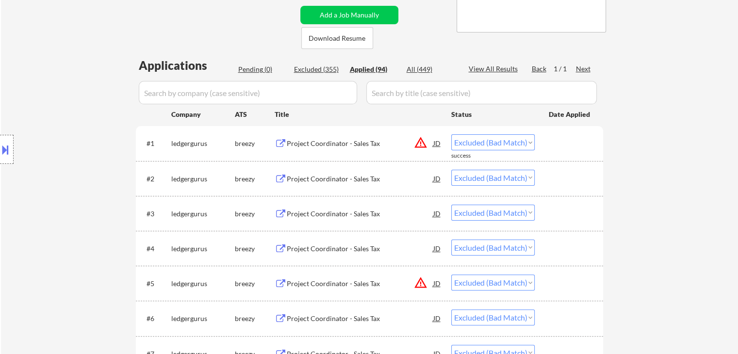
select select ""applied""
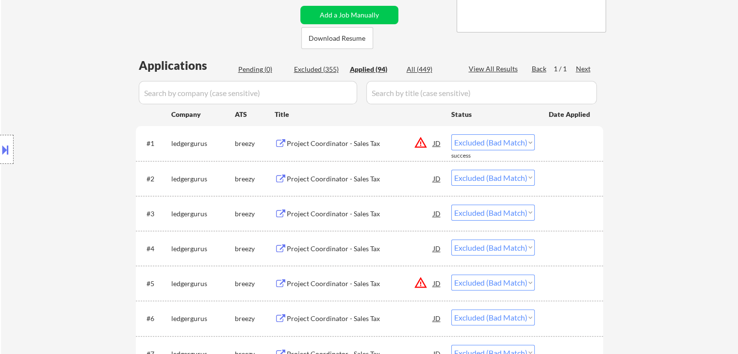
select select ""applied""
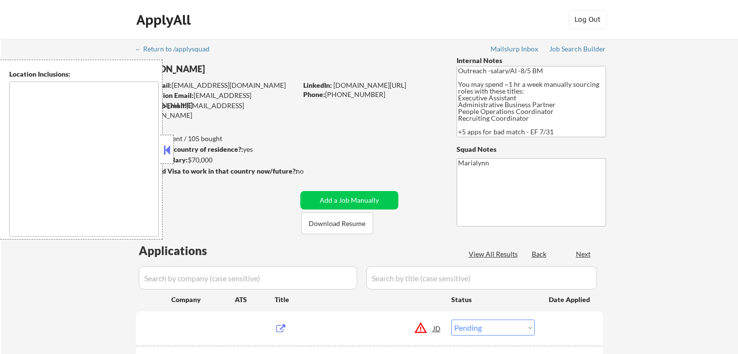
select select ""pending""
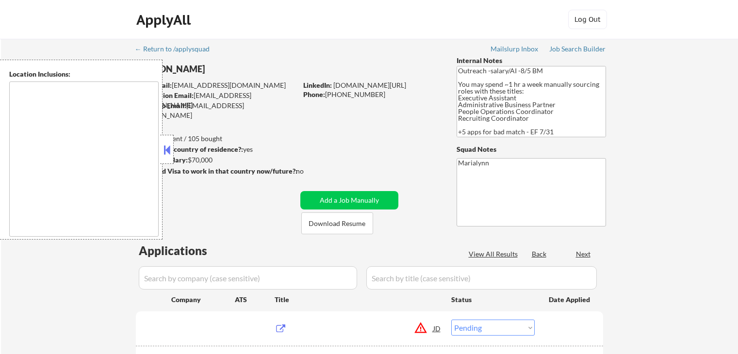
select select ""pending""
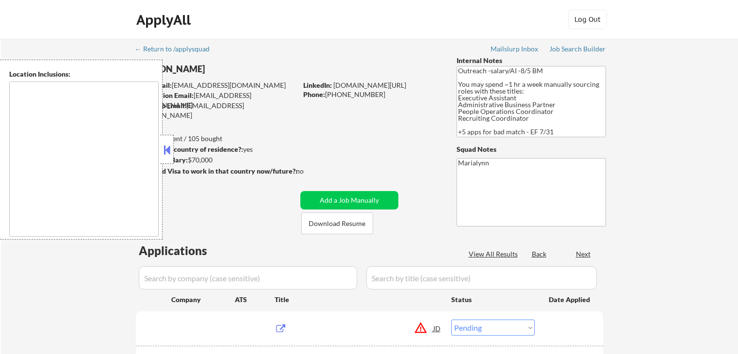
select select ""pending""
type textarea "remote"
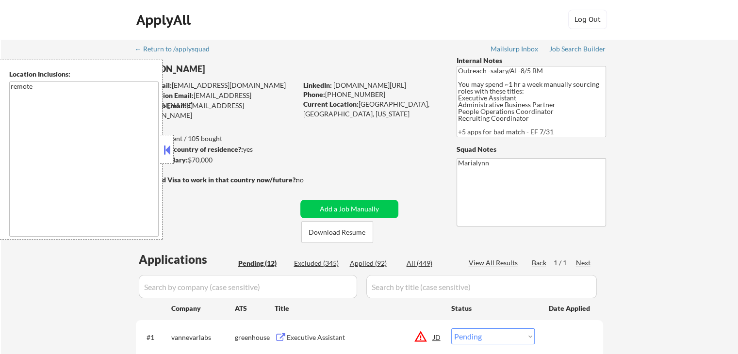
click at [163, 146] on button at bounding box center [167, 150] width 11 height 15
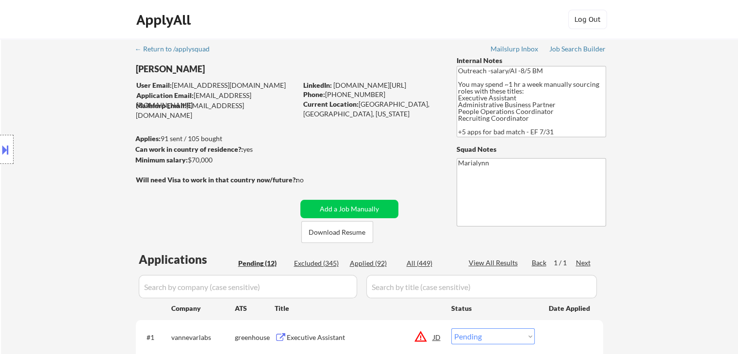
click at [370, 276] on input "input" at bounding box center [481, 286] width 230 height 23
click at [361, 268] on div "Applied (92)" at bounding box center [374, 264] width 49 height 10
drag, startPoint x: 382, startPoint y: 262, endPoint x: 396, endPoint y: 235, distance: 30.6
click at [383, 262] on div "Applied (92)" at bounding box center [374, 264] width 49 height 10
select select ""applied""
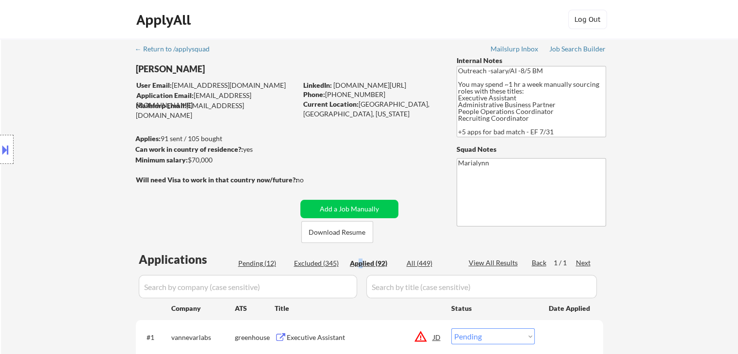
select select ""applied""
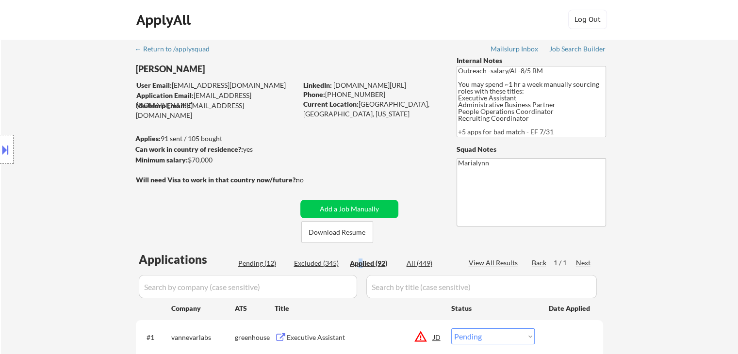
select select ""applied""
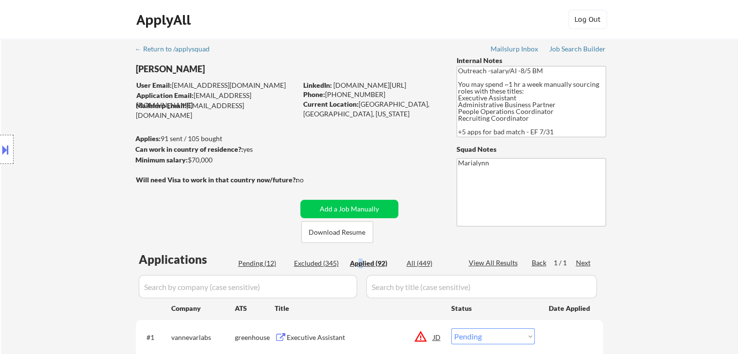
select select ""applied""
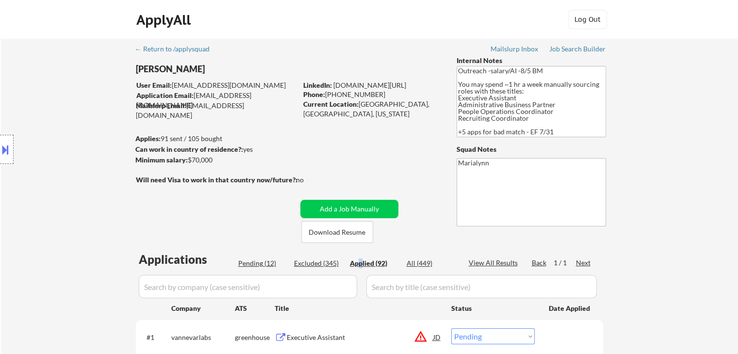
select select ""applied""
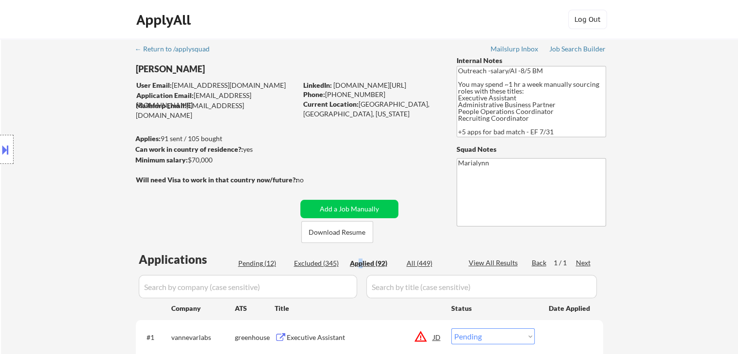
select select ""applied""
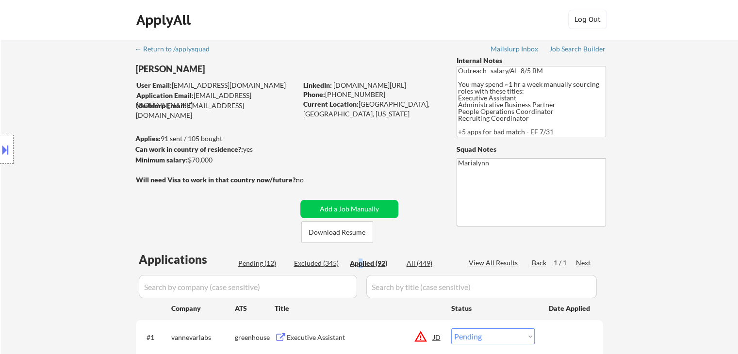
select select ""applied""
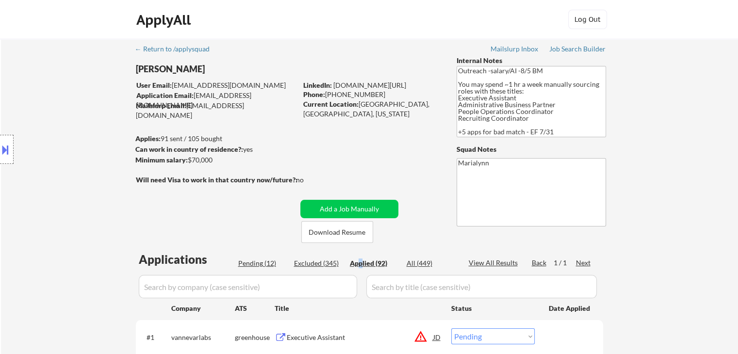
select select ""applied""
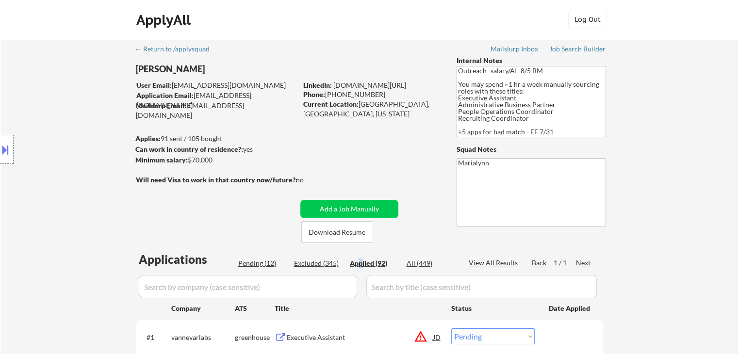
select select ""applied""
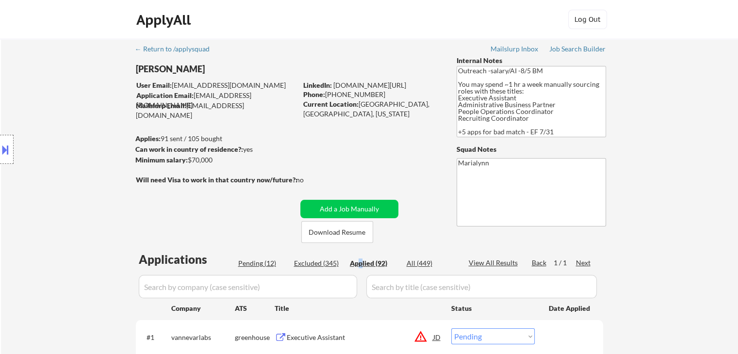
select select ""applied""
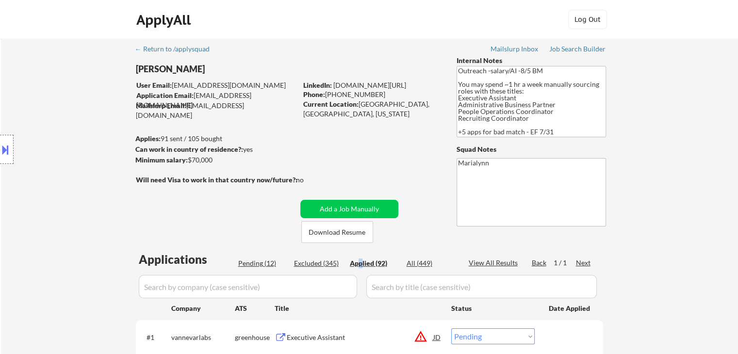
select select ""applied""
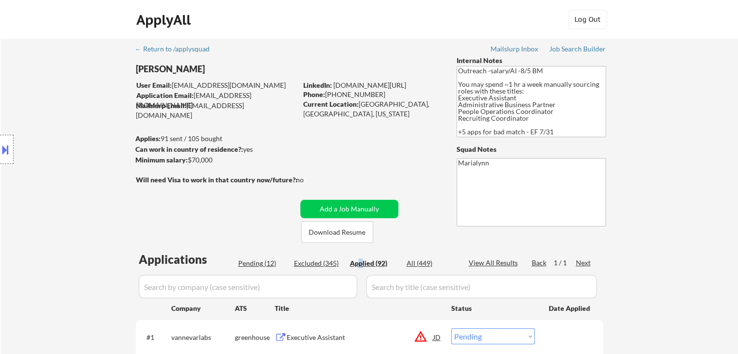
select select ""applied""
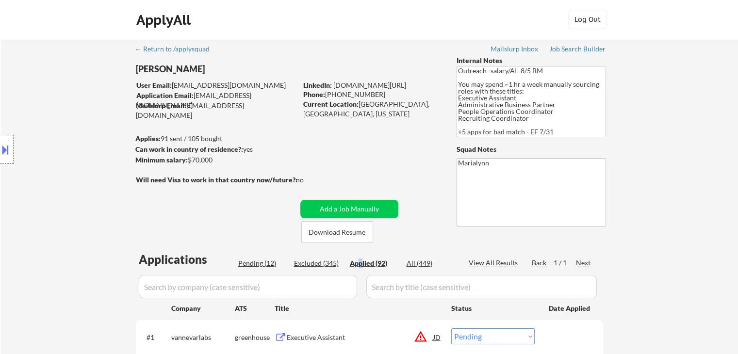
select select ""applied""
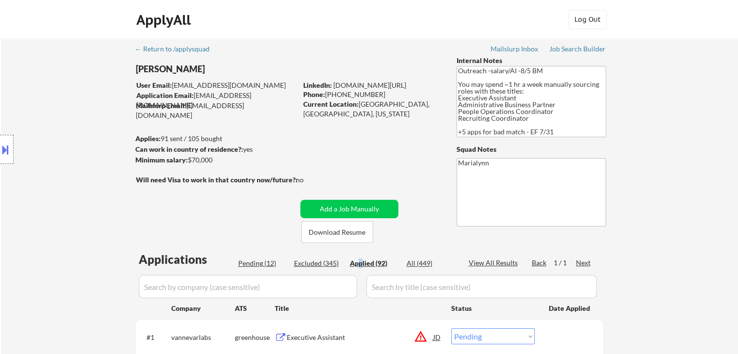
select select ""applied""
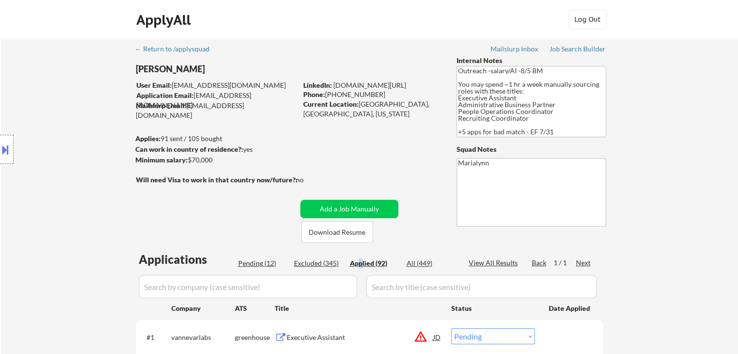
select select ""applied""
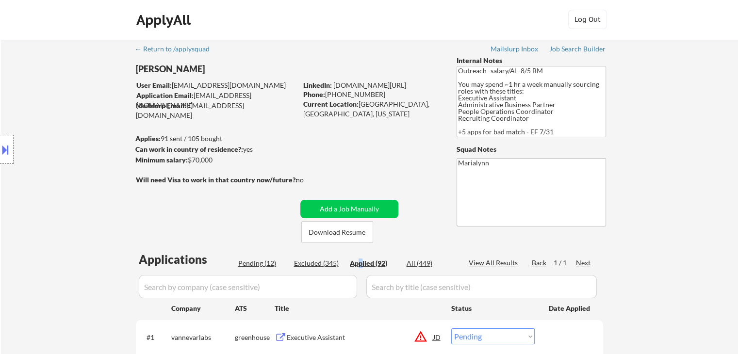
select select ""applied""
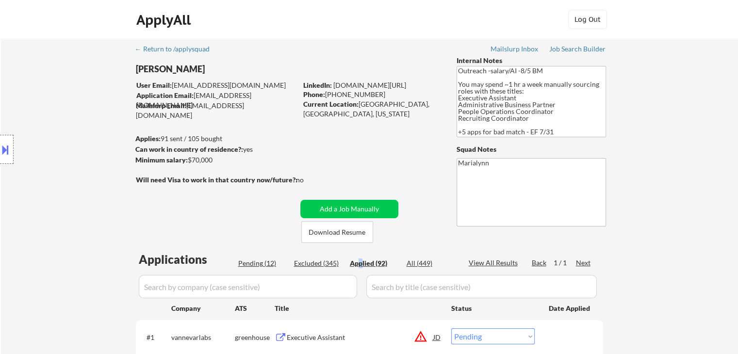
select select ""applied""
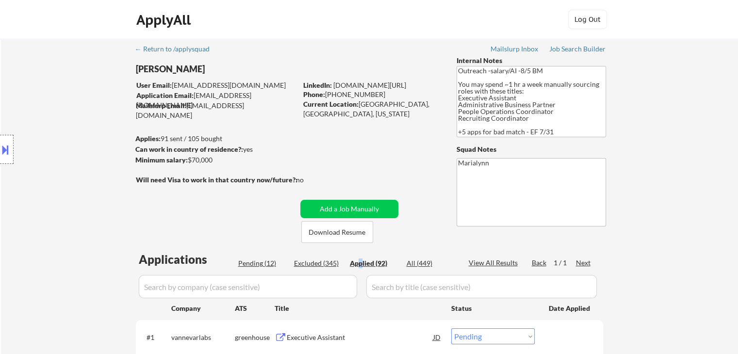
select select ""applied""
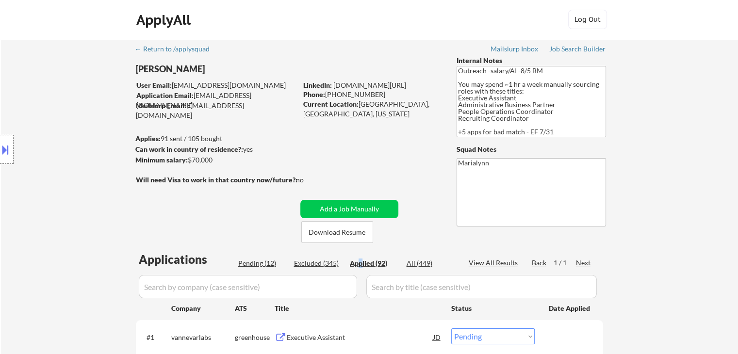
select select ""applied""
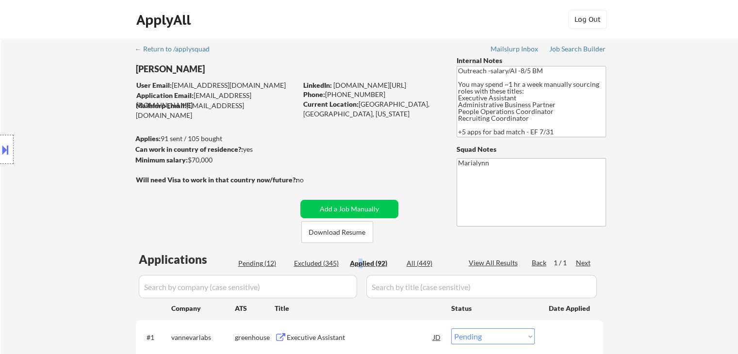
select select ""applied""
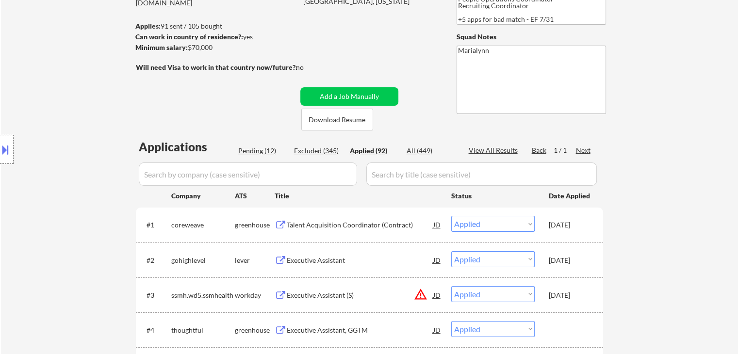
scroll to position [194, 0]
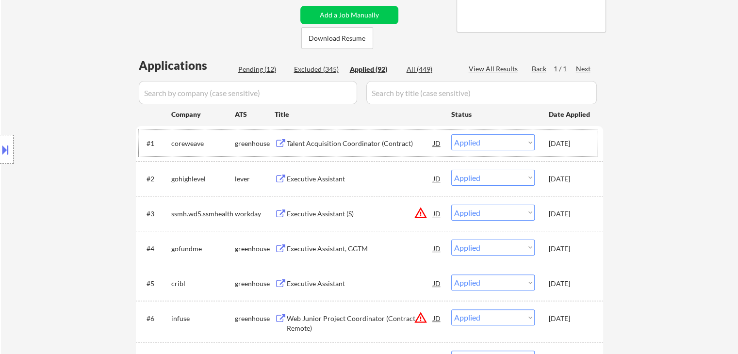
click at [570, 144] on div "Oct 10, 2025" at bounding box center [570, 144] width 43 height 10
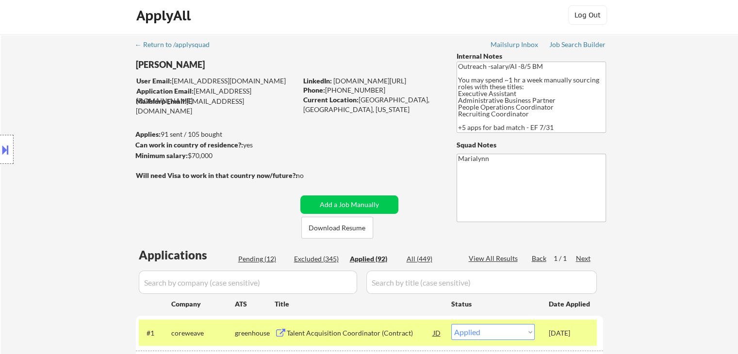
scroll to position [0, 0]
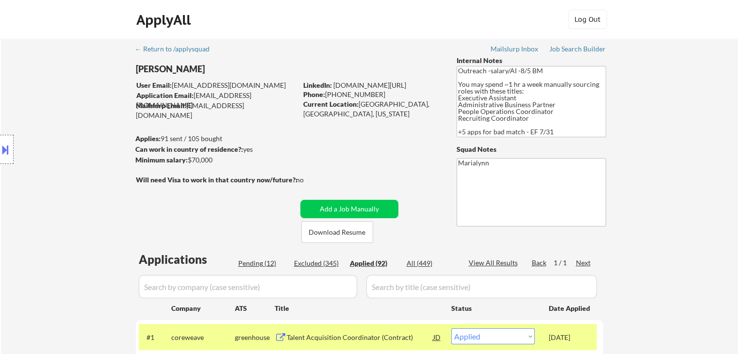
select select ""applied""
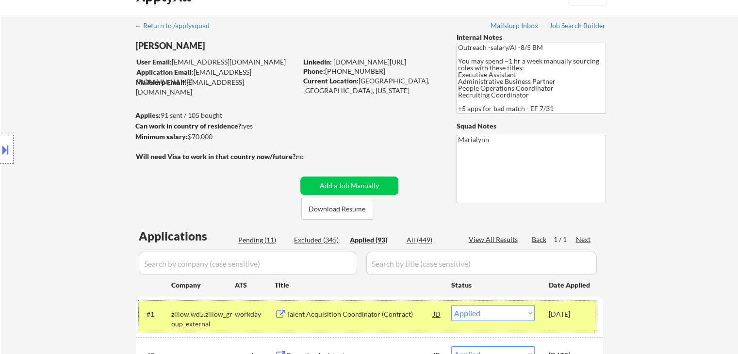
scroll to position [194, 0]
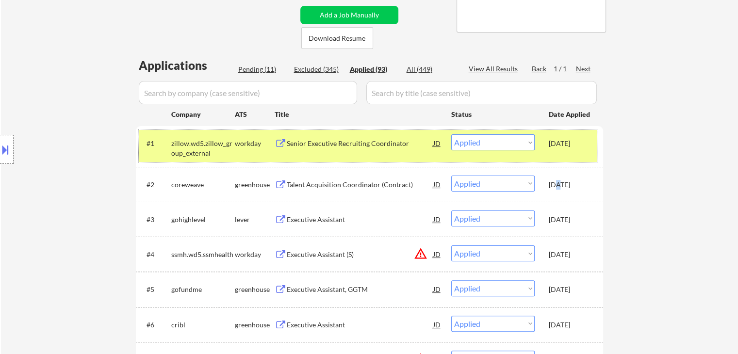
drag, startPoint x: 558, startPoint y: 183, endPoint x: 566, endPoint y: 165, distance: 18.9
click at [559, 179] on div "Oct 10, 2025" at bounding box center [570, 184] width 43 height 17
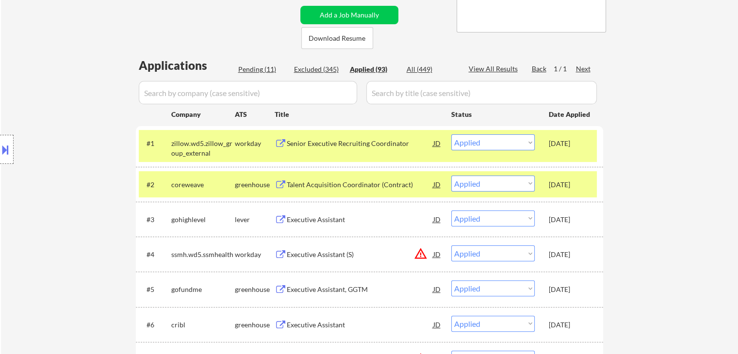
drag, startPoint x: 568, startPoint y: 151, endPoint x: 552, endPoint y: 154, distance: 16.4
click at [568, 150] on div "Oct 10, 2025" at bounding box center [570, 142] width 43 height 17
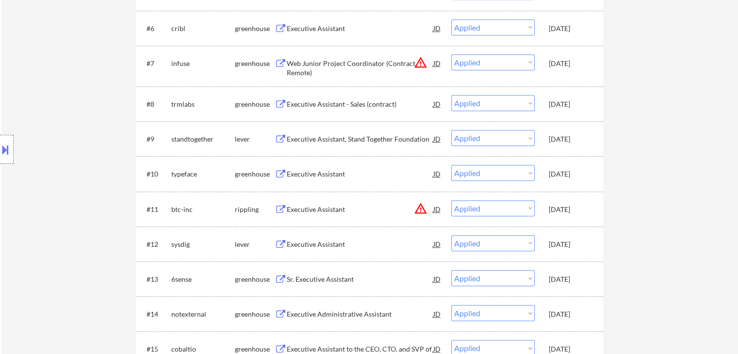
scroll to position [0, 0]
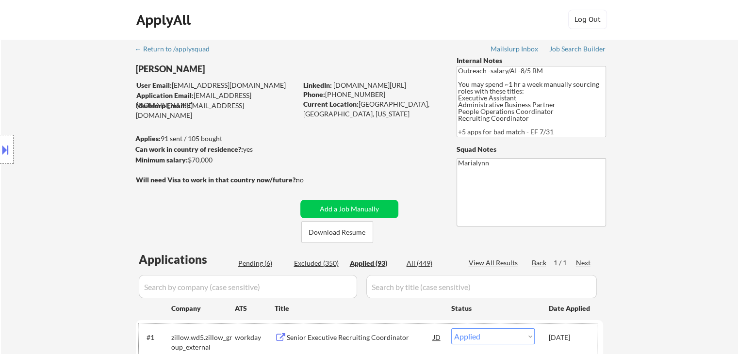
click at [367, 85] on link "www.linkedin.com/in/meaganjade" at bounding box center [369, 85] width 73 height 8
select select ""applied""
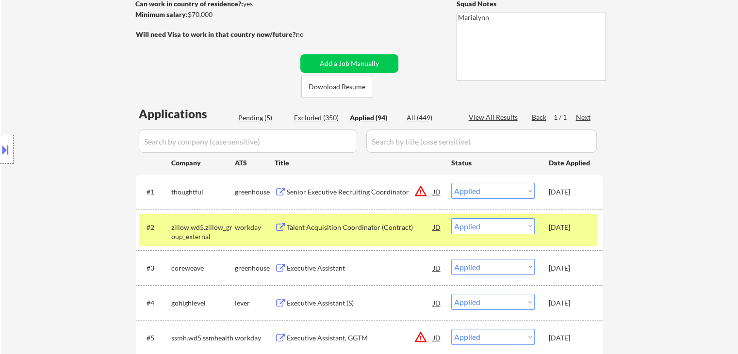
click at [563, 258] on div "#3 coreweave greenhouse Executive Assistant JD warning_amber Choose an option..…" at bounding box center [368, 268] width 458 height 26
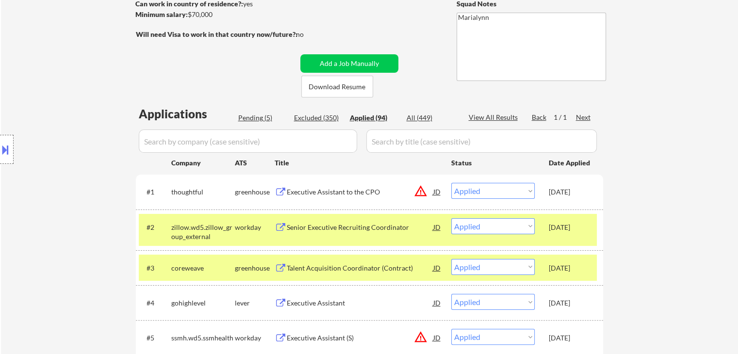
drag, startPoint x: 578, startPoint y: 229, endPoint x: 551, endPoint y: 209, distance: 34.6
click at [576, 228] on div "Oct 10, 2025" at bounding box center [570, 228] width 43 height 10
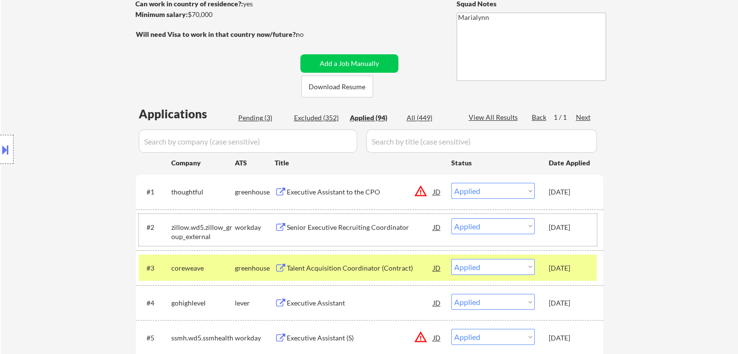
click at [292, 142] on input "input" at bounding box center [248, 141] width 218 height 23
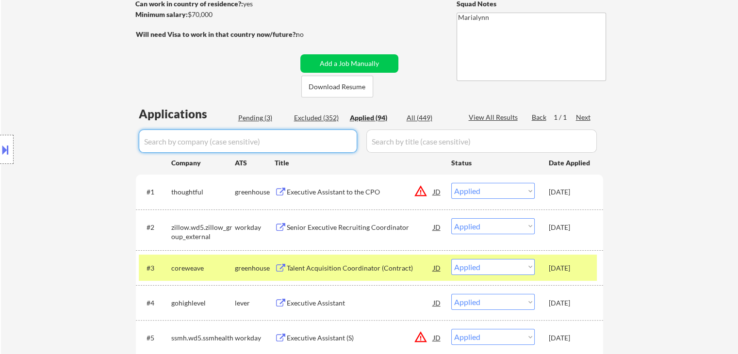
paste input "acuitymd"
type input "acuitymd"
click at [420, 117] on div "All (449)" at bounding box center [431, 118] width 49 height 10
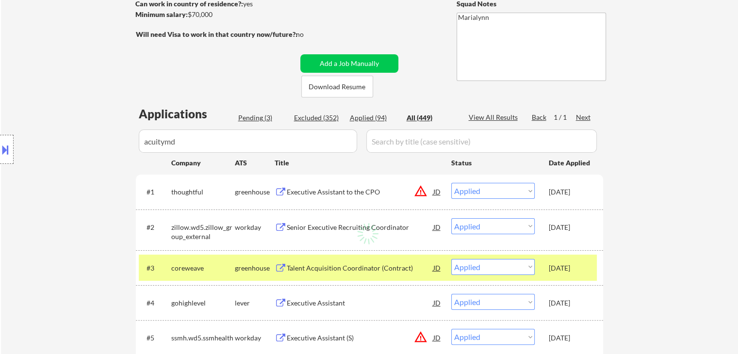
select select ""excluded__bad_match_""
select select ""excluded__expired_""
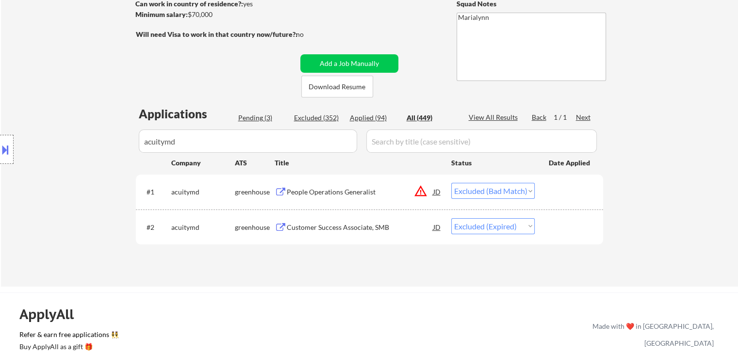
click at [481, 193] on select "Choose an option... Pending Applied Excluded (Questions) Excluded (Expired) Exc…" at bounding box center [492, 191] width 83 height 16
select select ""excluded__location_""
click at [451, 183] on select "Choose an option... Pending Applied Excluded (Questions) Excluded (Expired) Exc…" at bounding box center [492, 191] width 83 height 16
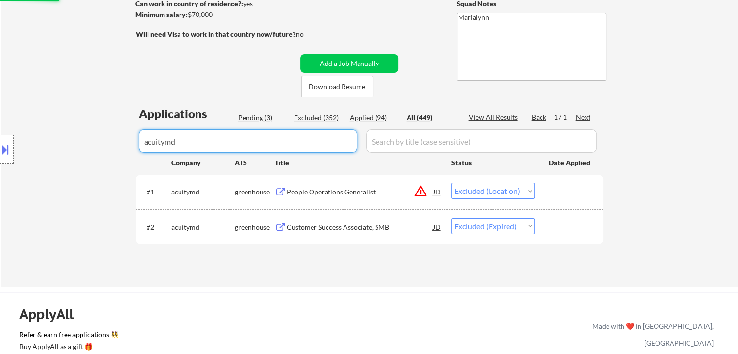
drag, startPoint x: 206, startPoint y: 142, endPoint x: 12, endPoint y: 185, distance: 198.7
click at [0, 179] on body "← Return to /applysquad Mailslurp Inbox Job Search Builder Meagan_Olivia Jade U…" at bounding box center [369, 31] width 738 height 354
select select ""applied""
select select ""excluded""
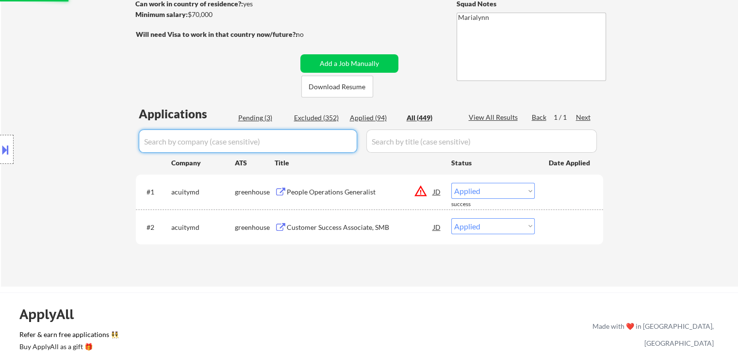
select select ""excluded__location_""
select select ""excluded__expired_""
select select ""excluded__location_""
select select ""excluded__bad_match_""
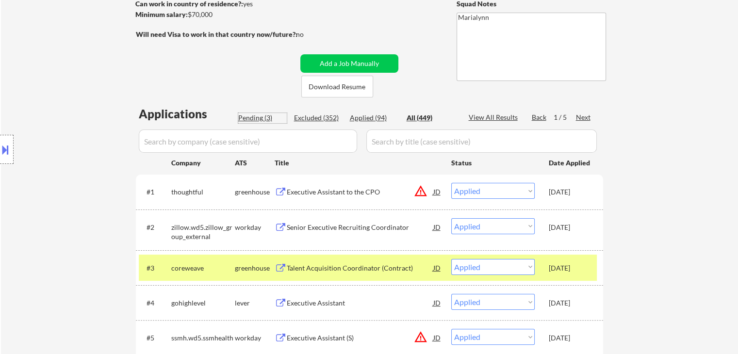
click at [246, 113] on div "Pending (3)" at bounding box center [262, 118] width 49 height 10
select select ""pending""
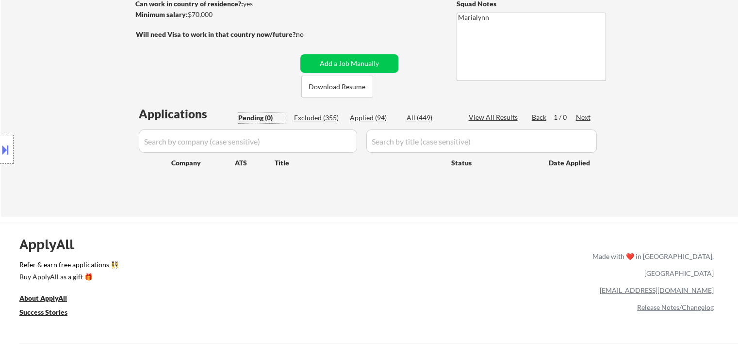
click at [368, 119] on div "Applied (94)" at bounding box center [374, 118] width 49 height 10
select select ""applied""
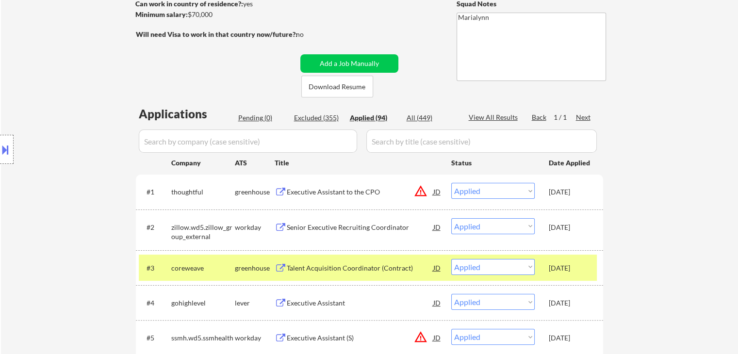
scroll to position [243, 0]
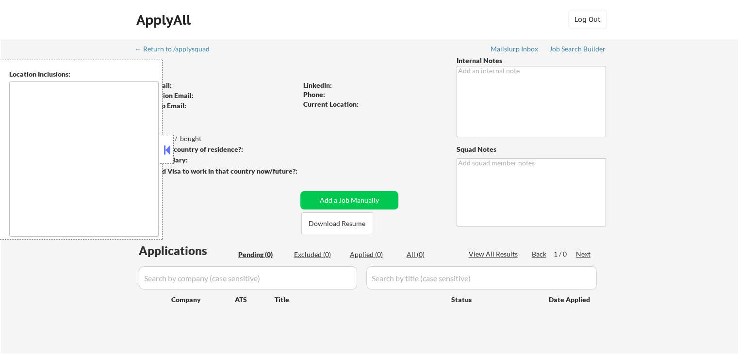
click at [164, 148] on button at bounding box center [167, 150] width 11 height 15
click at [178, 150] on strong "Can work in country of residence?:" at bounding box center [189, 149] width 108 height 8
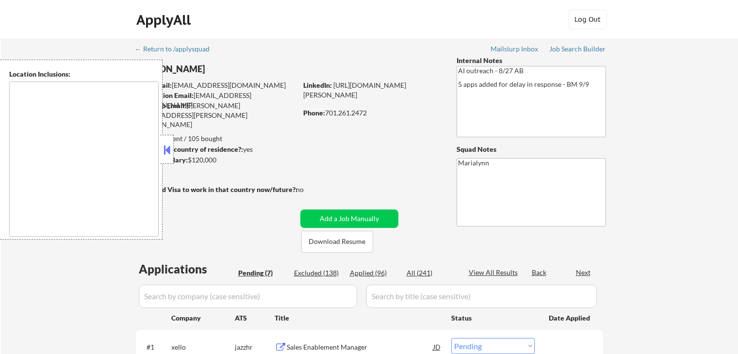
select select ""pending""
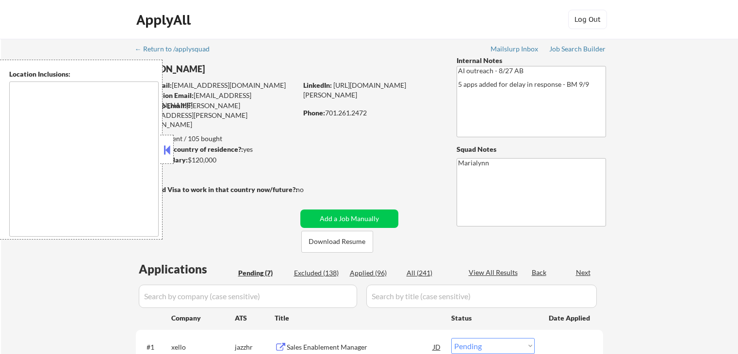
select select ""pending""
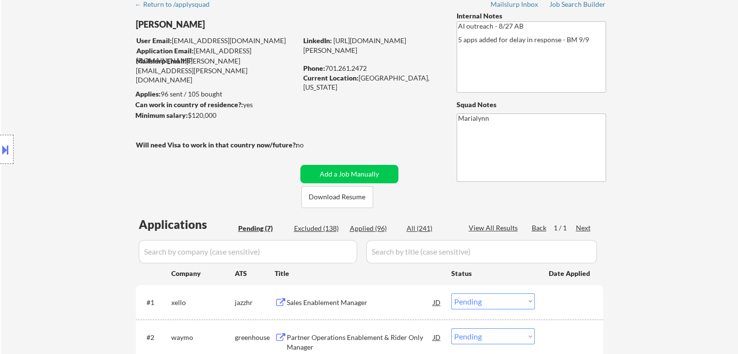
scroll to position [97, 0]
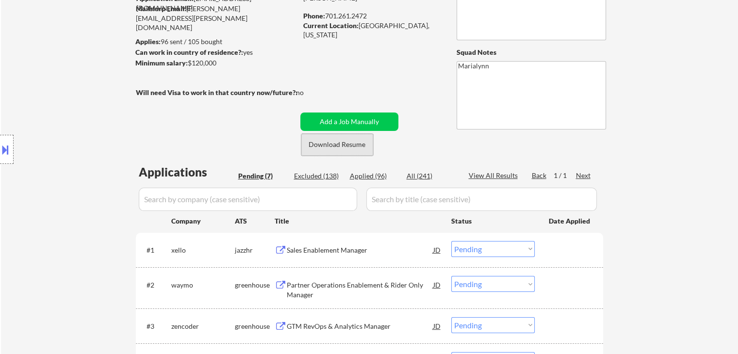
click at [354, 142] on button "Download Resume" at bounding box center [337, 145] width 72 height 22
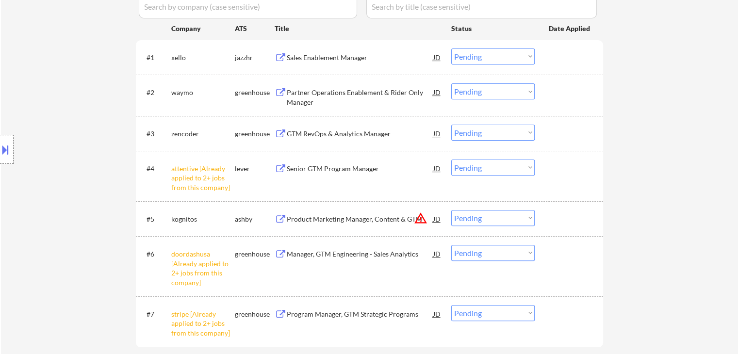
scroll to position [291, 0]
click at [494, 171] on select "Choose an option... Pending Applied Excluded (Questions) Excluded (Expired) Exc…" at bounding box center [492, 166] width 83 height 16
click at [451, 158] on select "Choose an option... Pending Applied Excluded (Questions) Excluded (Expired) Exc…" at bounding box center [492, 166] width 83 height 16
click at [515, 170] on select "Choose an option... Pending Applied Excluded (Questions) Excluded (Expired) Exc…" at bounding box center [492, 166] width 83 height 16
select select ""pending""
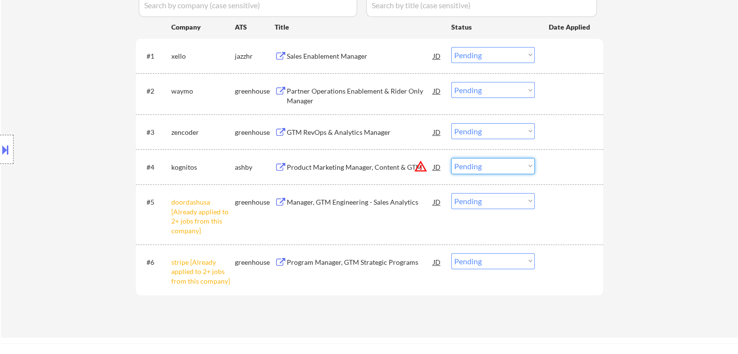
drag, startPoint x: 724, startPoint y: 155, endPoint x: 716, endPoint y: 153, distance: 8.6
click at [725, 155] on div "← Return to /applysquad Mailslurp Inbox Job Search Builder Shannon Kirby User E…" at bounding box center [369, 43] width 737 height 590
click at [485, 199] on select "Choose an option... Pending Applied Excluded (Questions) Excluded (Expired) Exc…" at bounding box center [492, 201] width 83 height 16
click at [451, 193] on select "Choose an option... Pending Applied Excluded (Questions) Excluded (Expired) Exc…" at bounding box center [492, 201] width 83 height 16
click at [491, 262] on select "Choose an option... Pending Applied Excluded (Questions) Excluded (Expired) Exc…" at bounding box center [492, 261] width 83 height 16
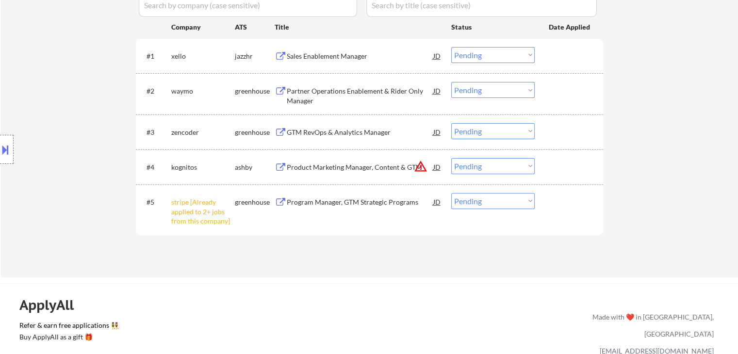
drag, startPoint x: 486, startPoint y: 202, endPoint x: 487, endPoint y: 195, distance: 6.8
click at [486, 200] on select "Choose an option... Pending Applied Excluded (Questions) Excluded (Expired) Exc…" at bounding box center [492, 201] width 83 height 16
select select ""excluded__other_""
click at [451, 193] on select "Choose an option... Pending Applied Excluded (Questions) Excluded (Expired) Exc…" at bounding box center [492, 201] width 83 height 16
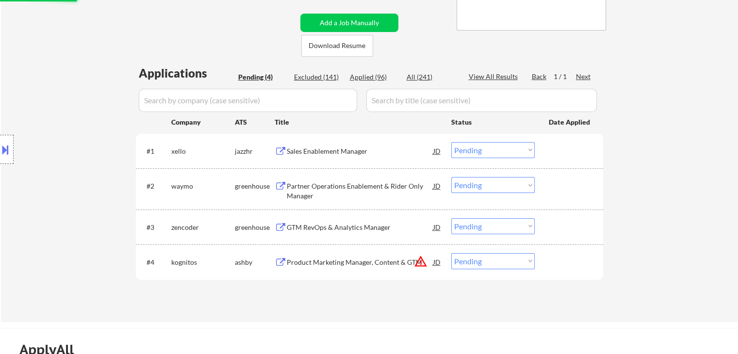
scroll to position [194, 0]
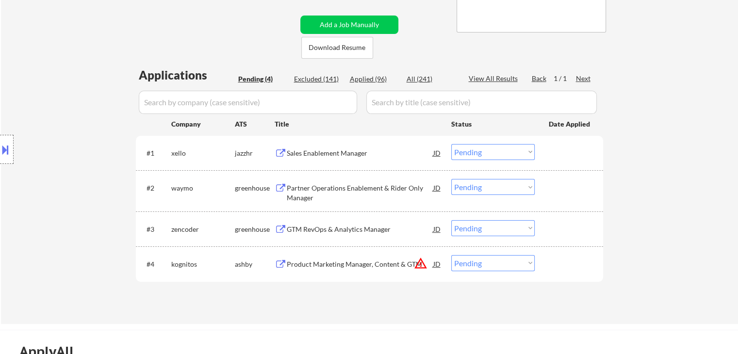
click at [328, 152] on div "Sales Enablement Manager" at bounding box center [360, 153] width 147 height 10
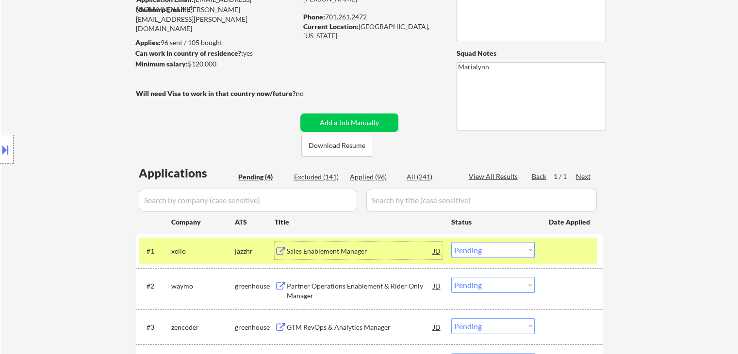
scroll to position [0, 0]
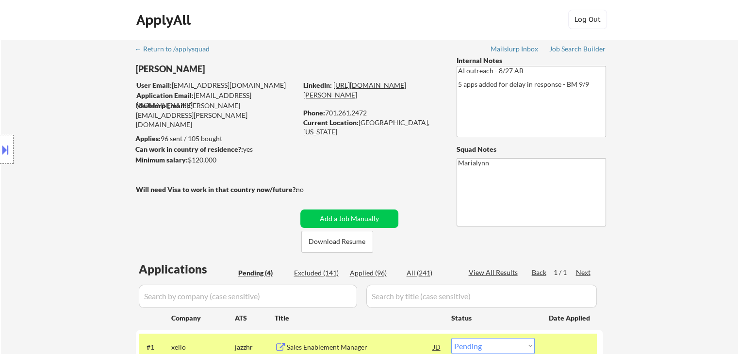
click at [378, 94] on link "https://www.linkedin.com/in/shannon-kirby-68a89431/" at bounding box center [354, 90] width 103 height 18
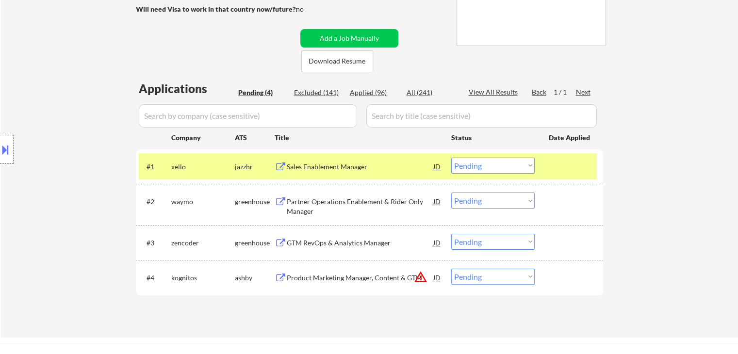
scroll to position [194, 0]
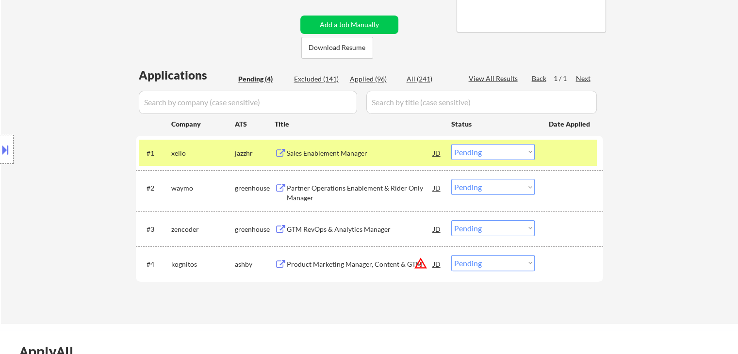
drag, startPoint x: 491, startPoint y: 154, endPoint x: 492, endPoint y: 159, distance: 5.5
click at [491, 153] on select "Choose an option... Pending Applied Excluded (Questions) Excluded (Expired) Exc…" at bounding box center [492, 152] width 83 height 16
click at [451, 144] on select "Choose an option... Pending Applied Excluded (Questions) Excluded (Expired) Exc…" at bounding box center [492, 152] width 83 height 16
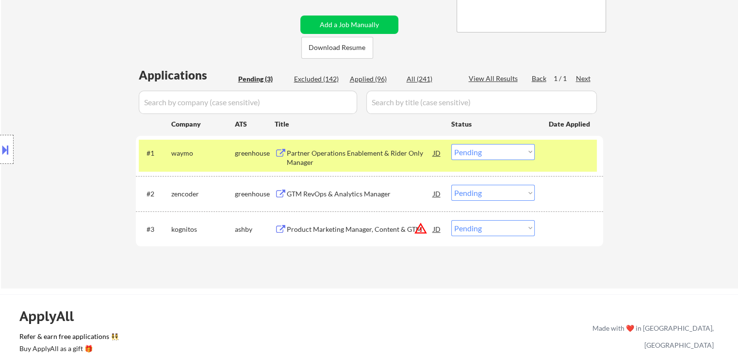
click at [345, 150] on div "Partner Operations Enablement & Rider Only Manager" at bounding box center [360, 157] width 147 height 19
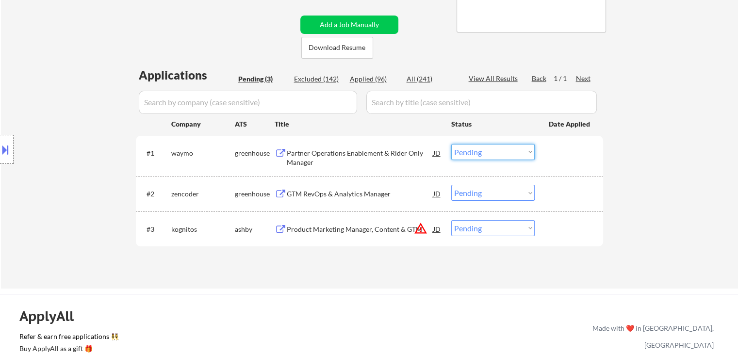
drag, startPoint x: 479, startPoint y: 146, endPoint x: 485, endPoint y: 159, distance: 13.7
click at [481, 149] on select "Choose an option... Pending Applied Excluded (Questions) Excluded (Expired) Exc…" at bounding box center [492, 152] width 83 height 16
click at [451, 144] on select "Choose an option... Pending Applied Excluded (Questions) Excluded (Expired) Exc…" at bounding box center [492, 152] width 83 height 16
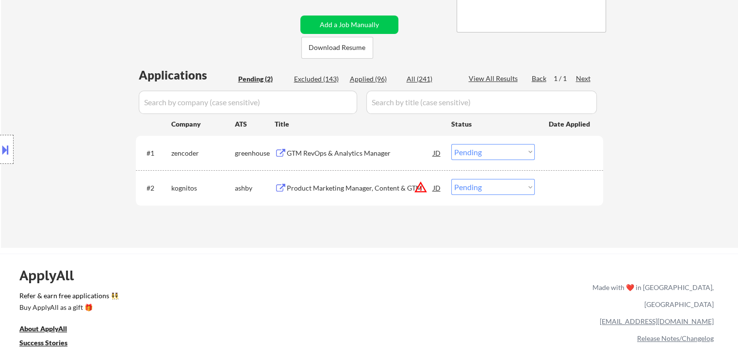
click at [301, 151] on div "GTM RevOps & Analytics Manager" at bounding box center [360, 153] width 147 height 10
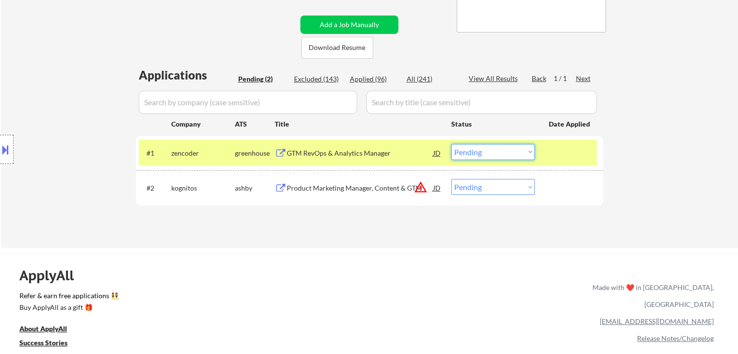
drag, startPoint x: 481, startPoint y: 147, endPoint x: 485, endPoint y: 159, distance: 12.7
click at [482, 150] on select "Choose an option... Pending Applied Excluded (Questions) Excluded (Expired) Exc…" at bounding box center [492, 152] width 83 height 16
click at [451, 144] on select "Choose an option... Pending Applied Excluded (Questions) Excluded (Expired) Exc…" at bounding box center [492, 152] width 83 height 16
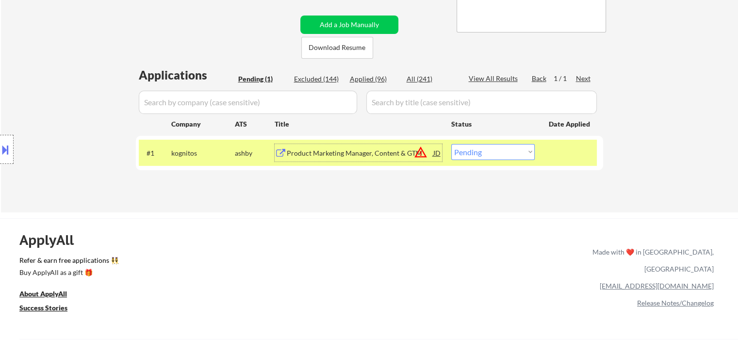
click at [340, 152] on div "Product Marketing Manager, Content & GTM" at bounding box center [360, 153] width 147 height 10
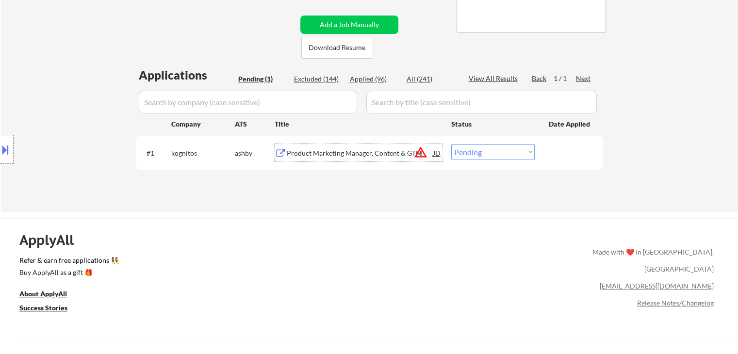
drag, startPoint x: 479, startPoint y: 150, endPoint x: 483, endPoint y: 159, distance: 10.0
click at [481, 152] on select "Choose an option... Pending Applied Excluded (Questions) Excluded (Expired) Exc…" at bounding box center [492, 152] width 83 height 16
select select ""excluded__location_""
click at [451, 144] on select "Choose an option... Pending Applied Excluded (Questions) Excluded (Expired) Exc…" at bounding box center [492, 152] width 83 height 16
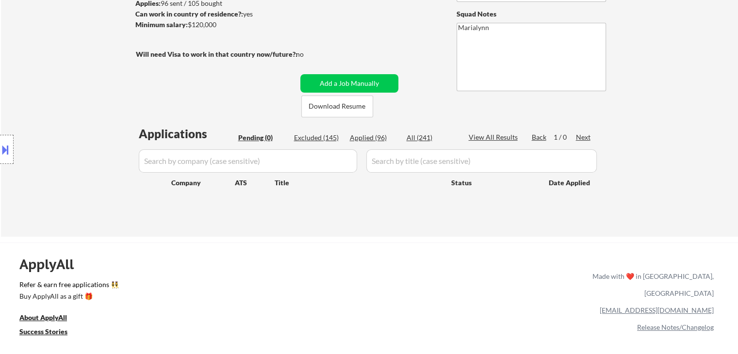
scroll to position [49, 0]
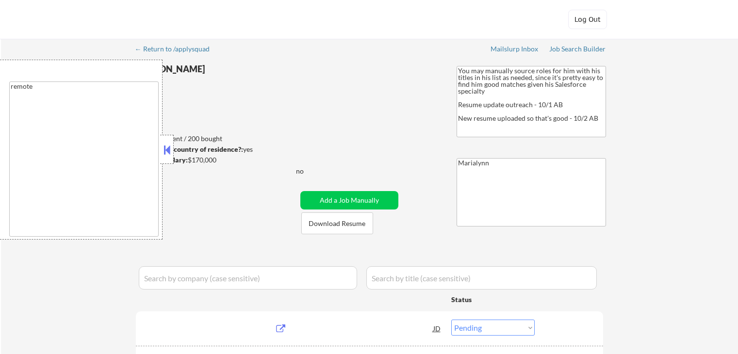
select select ""pending""
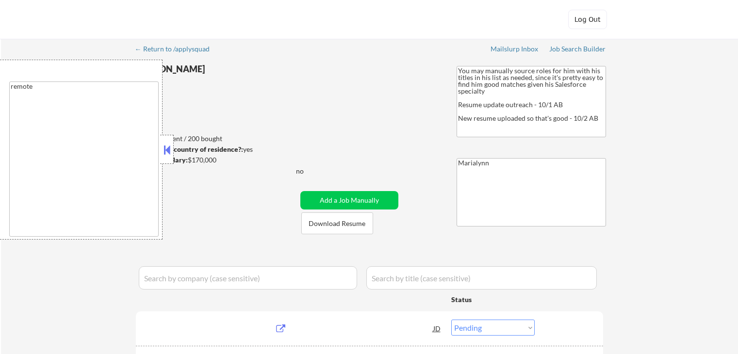
select select ""pending""
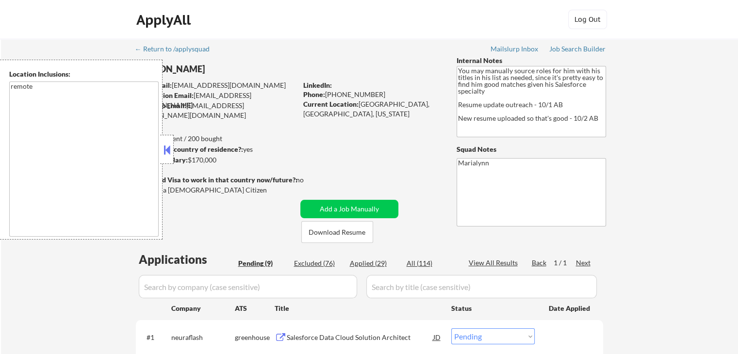
click at [165, 150] on button at bounding box center [167, 150] width 11 height 15
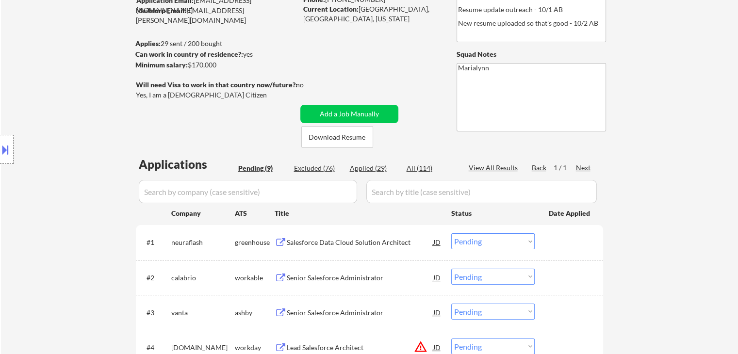
scroll to position [97, 0]
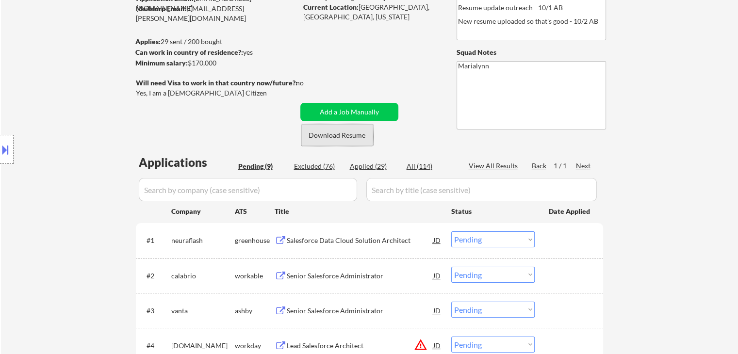
click at [344, 137] on button "Download Resume" at bounding box center [337, 135] width 72 height 22
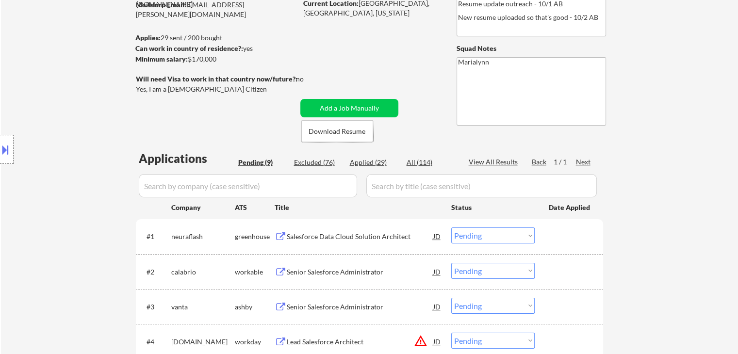
scroll to position [194, 0]
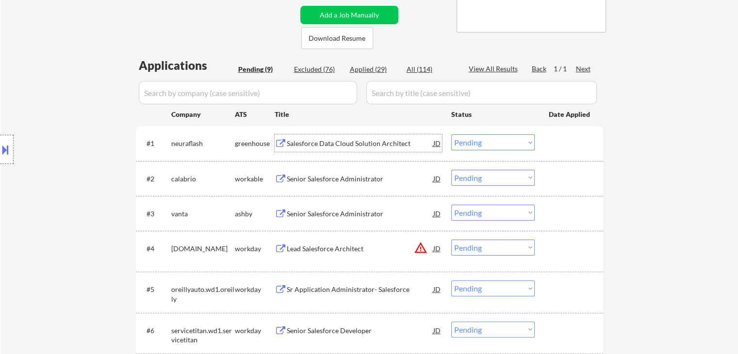
click at [346, 143] on div "Salesforce Data Cloud Solution Architect" at bounding box center [360, 144] width 147 height 10
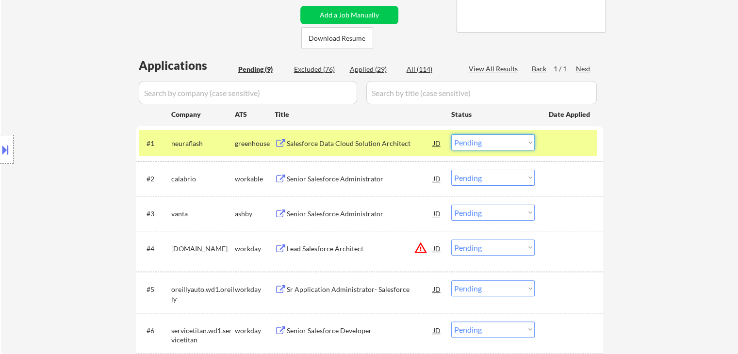
click at [475, 139] on select "Choose an option... Pending Applied Excluded (Questions) Excluded (Expired) Exc…" at bounding box center [492, 142] width 83 height 16
click at [451, 134] on select "Choose an option... Pending Applied Excluded (Questions) Excluded (Expired) Exc…" at bounding box center [492, 142] width 83 height 16
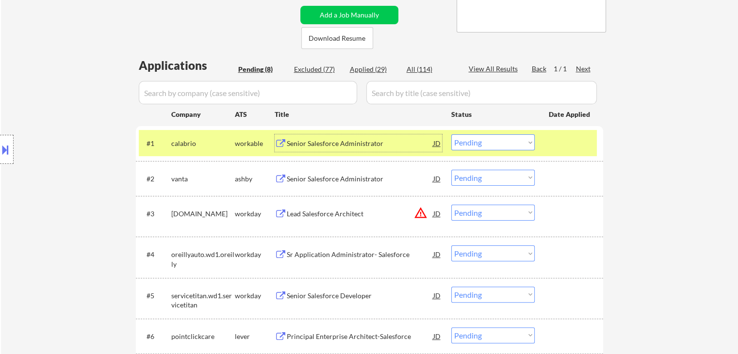
click at [329, 142] on div "Senior Salesforce Administrator" at bounding box center [360, 144] width 147 height 10
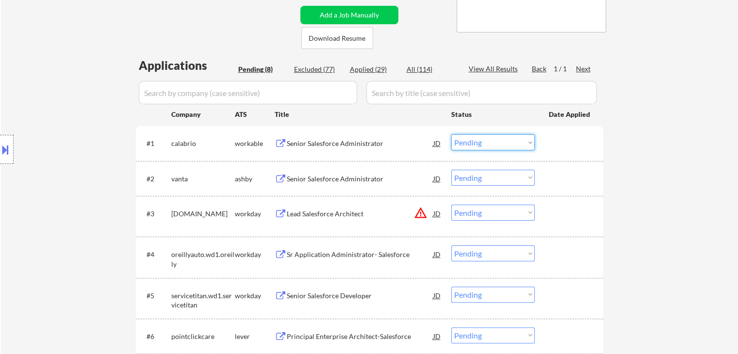
click at [495, 144] on select "Choose an option... Pending Applied Excluded (Questions) Excluded (Expired) Exc…" at bounding box center [492, 142] width 83 height 16
drag, startPoint x: 512, startPoint y: 138, endPoint x: 516, endPoint y: 142, distance: 5.8
click at [514, 138] on select "Choose an option... Pending Applied Excluded (Questions) Excluded (Expired) Exc…" at bounding box center [492, 142] width 83 height 16
click at [451, 134] on select "Choose an option... Pending Applied Excluded (Questions) Excluded (Expired) Exc…" at bounding box center [492, 142] width 83 height 16
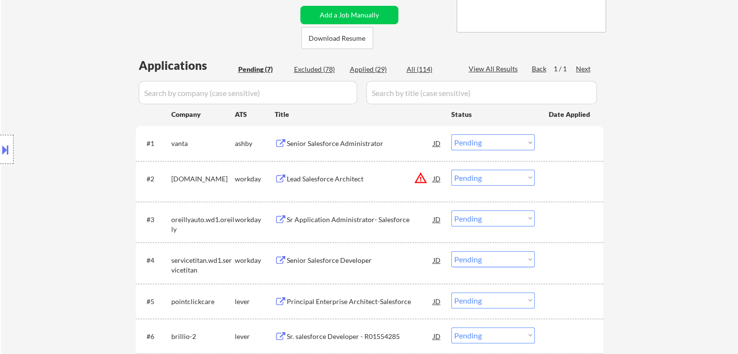
click at [298, 148] on div "Senior Salesforce Administrator" at bounding box center [360, 142] width 147 height 17
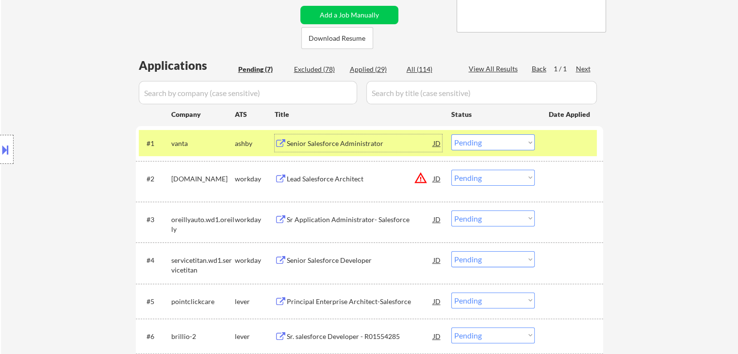
drag, startPoint x: 484, startPoint y: 140, endPoint x: 495, endPoint y: 150, distance: 14.4
click at [484, 140] on select "Choose an option... Pending Applied Excluded (Questions) Excluded (Expired) Exc…" at bounding box center [492, 142] width 83 height 16
click at [451, 134] on select "Choose an option... Pending Applied Excluded (Questions) Excluded (Expired) Exc…" at bounding box center [492, 142] width 83 height 16
select select ""pending""
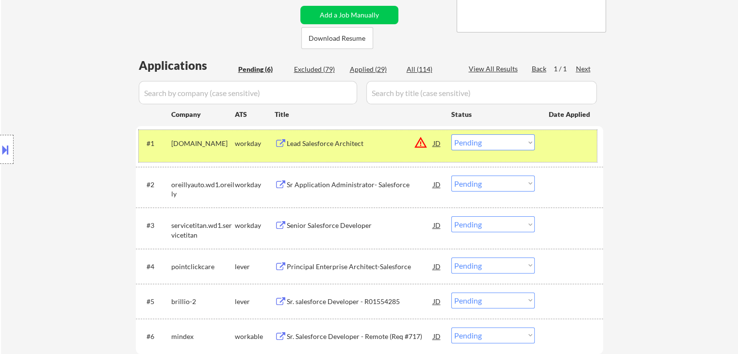
drag, startPoint x: 219, startPoint y: 141, endPoint x: 302, endPoint y: 168, distance: 86.8
click at [220, 141] on div "[DOMAIN_NAME]" at bounding box center [203, 144] width 64 height 10
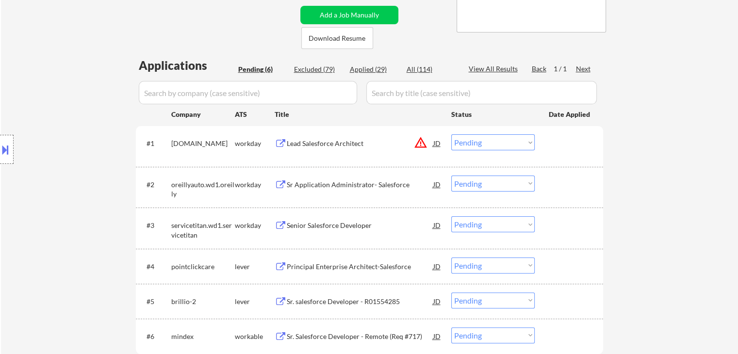
click at [340, 176] on div "Sr Application Administrator- Salesforce" at bounding box center [360, 184] width 147 height 17
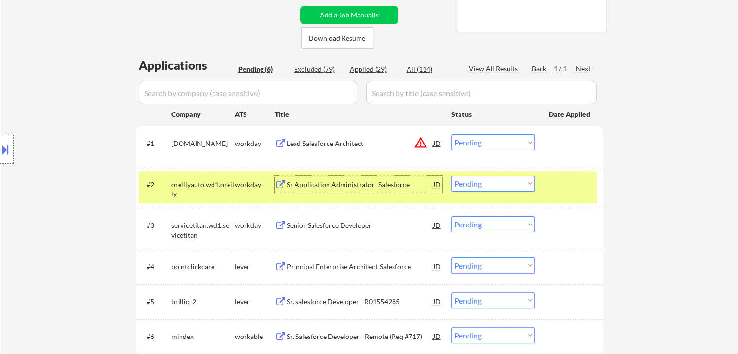
click at [472, 181] on select "Choose an option... Pending Applied Excluded (Questions) Excluded (Expired) Exc…" at bounding box center [492, 184] width 83 height 16
click at [451, 176] on select "Choose an option... Pending Applied Excluded (Questions) Excluded (Expired) Exc…" at bounding box center [492, 184] width 83 height 16
select select ""pending""
